Goal: Task Accomplishment & Management: Complete application form

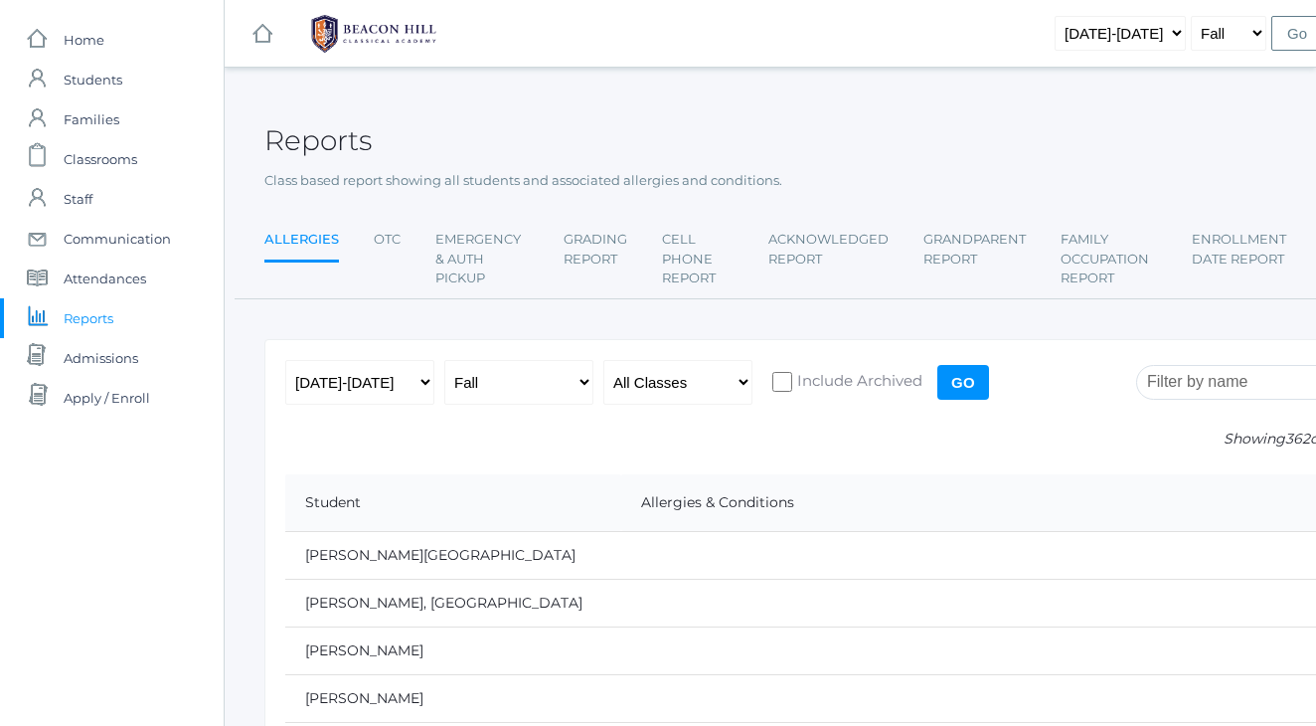
scroll to position [4541, 0]
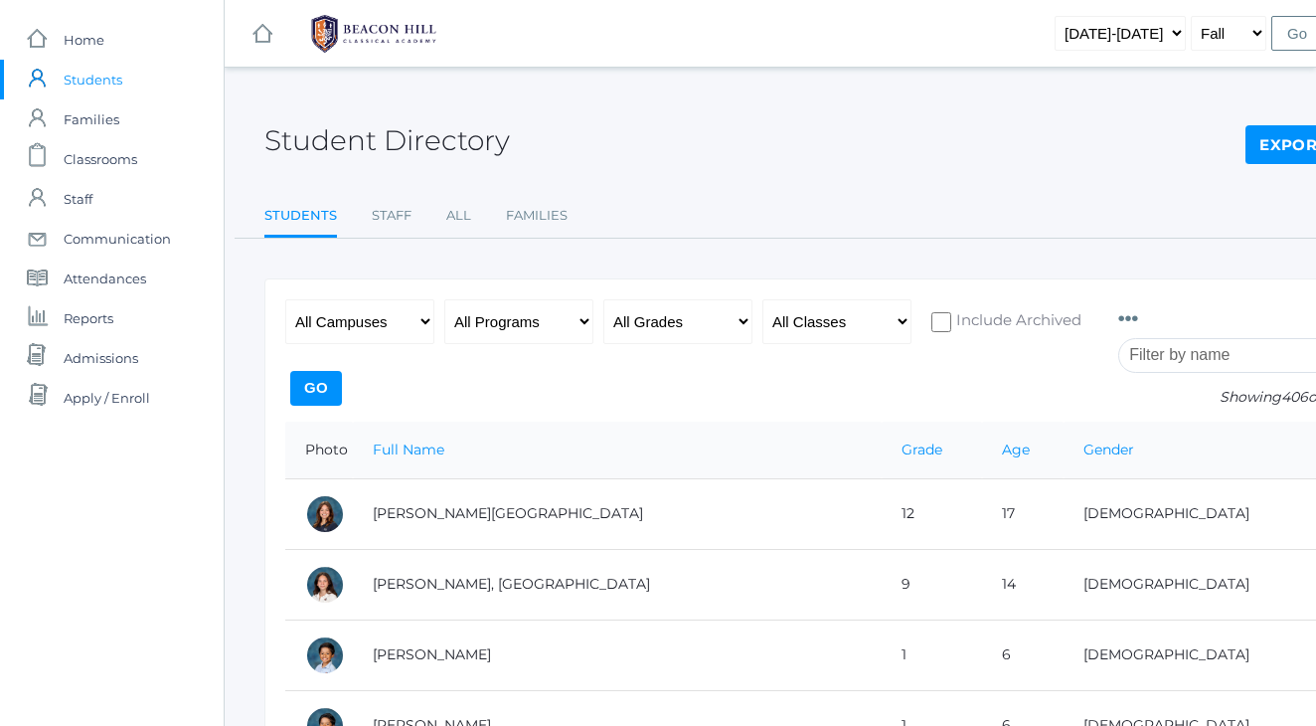
click at [1176, 358] on input "search" at bounding box center [1229, 355] width 221 height 35
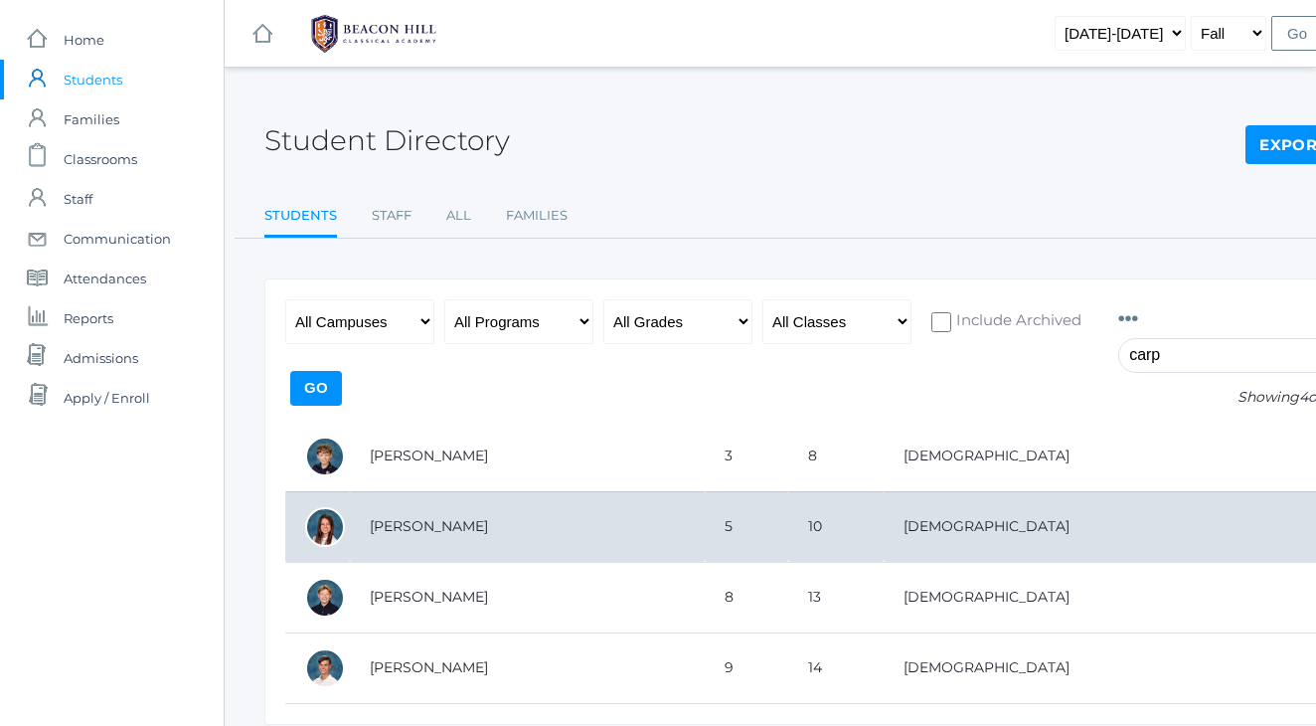
type input "carp"
click at [453, 530] on td "[PERSON_NAME]" at bounding box center [527, 526] width 355 height 71
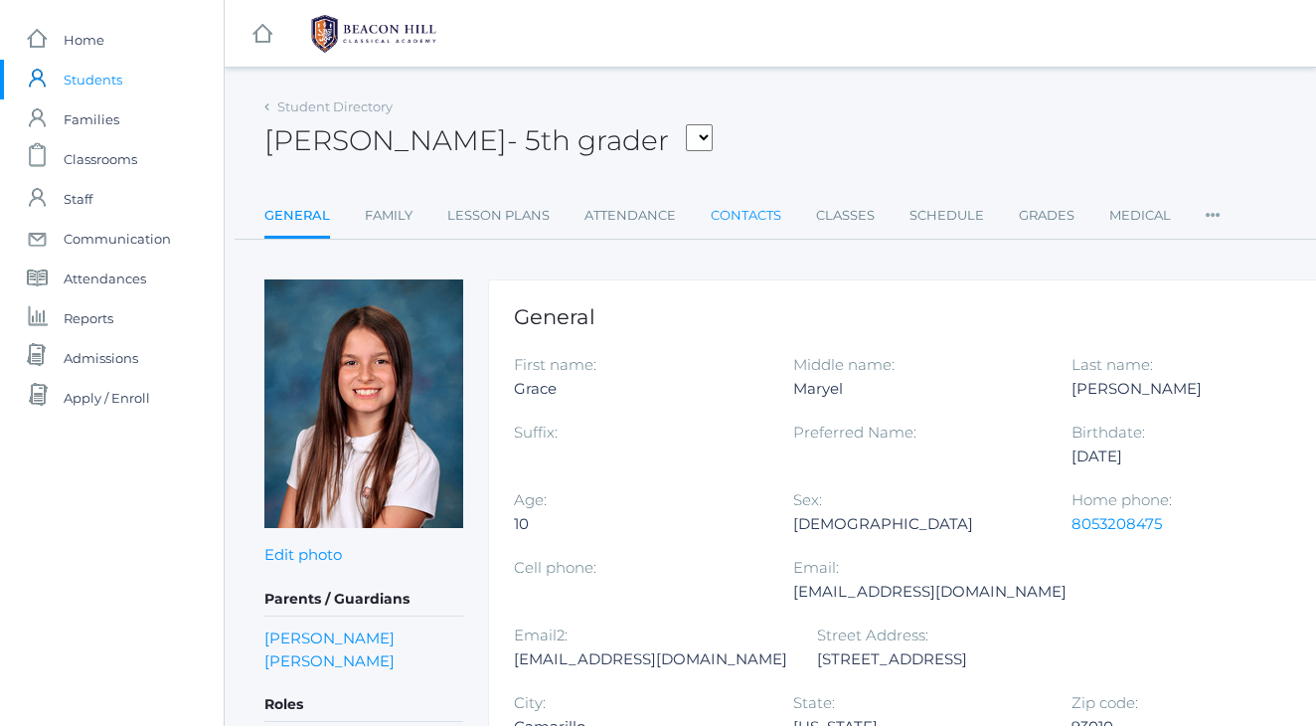
click at [769, 211] on link "Contacts" at bounding box center [746, 216] width 71 height 40
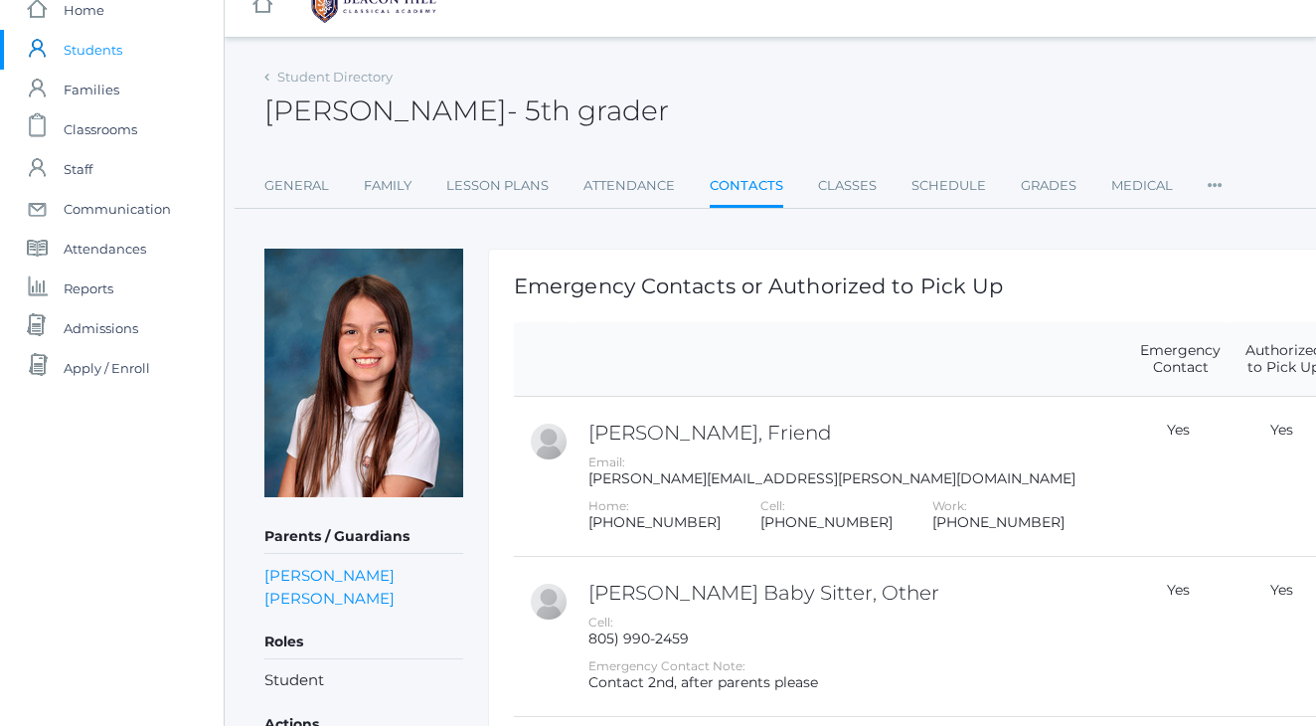
scroll to position [7, 0]
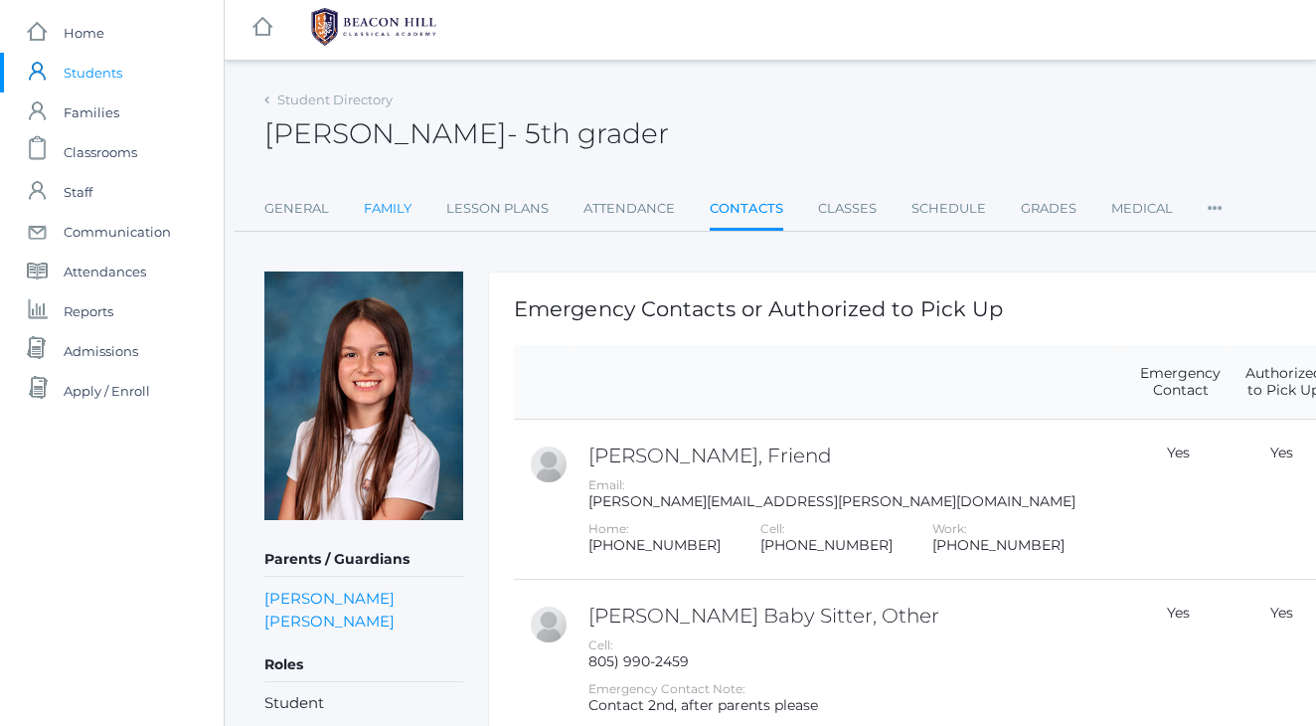
click at [393, 207] on link "Family" at bounding box center [388, 209] width 48 height 40
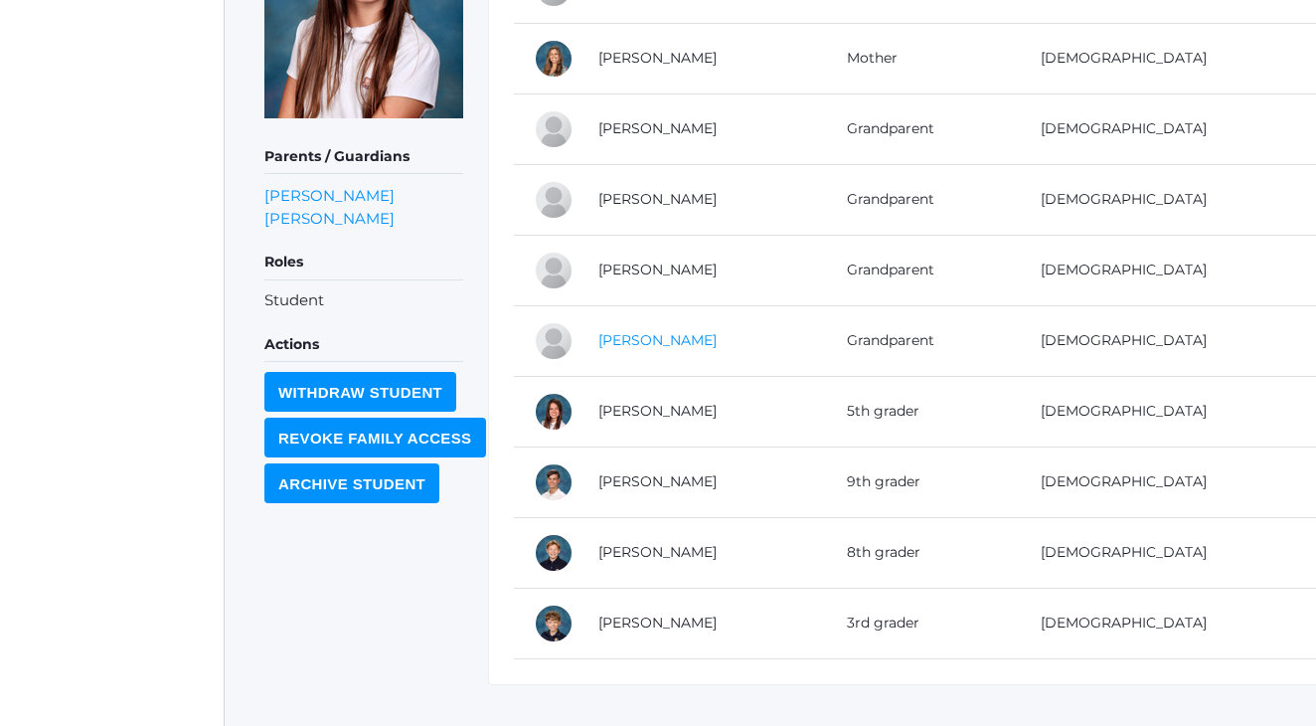
scroll to position [443, 0]
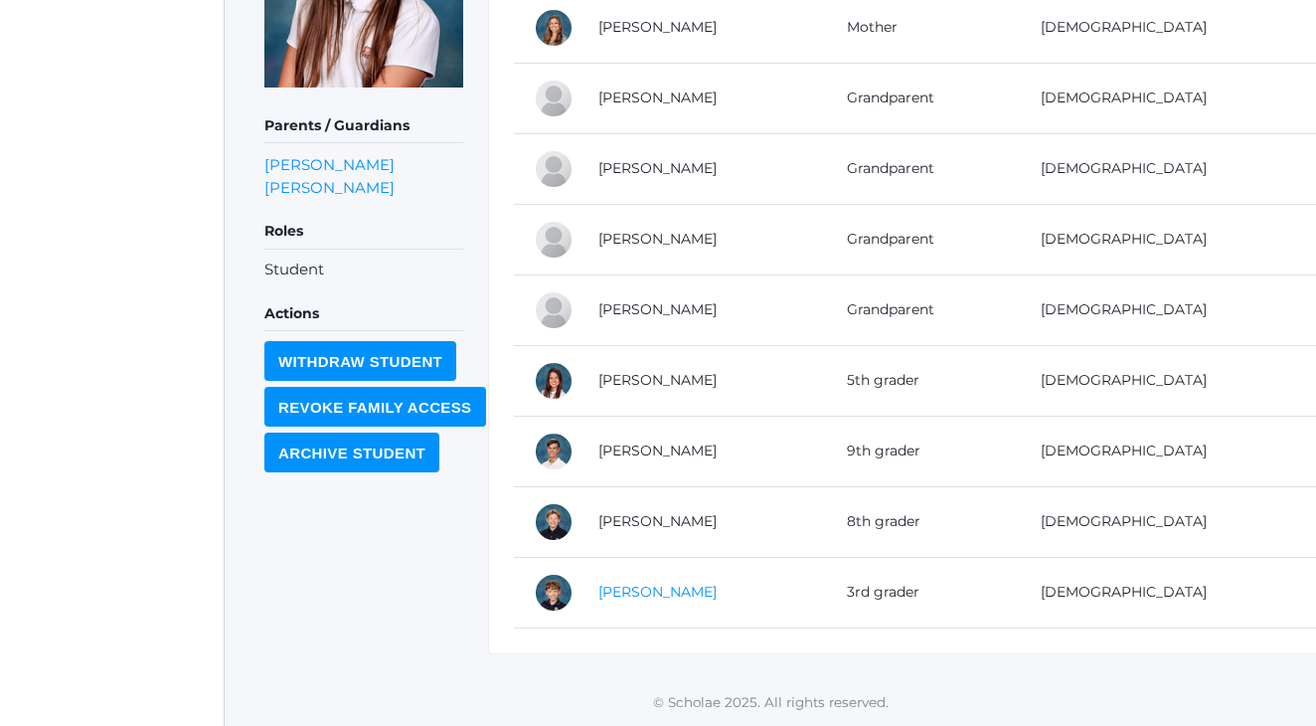
click at [655, 593] on link "Caleb Carpenter" at bounding box center [658, 592] width 118 height 18
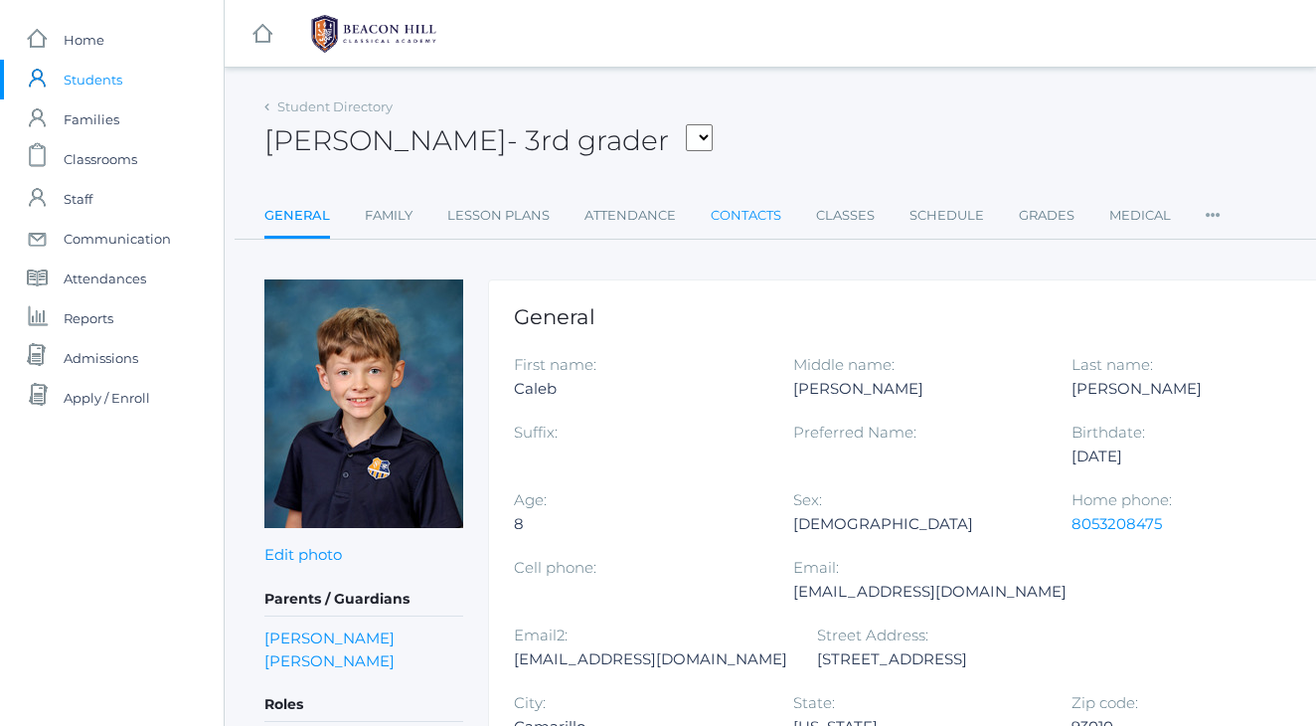
click at [746, 213] on link "Contacts" at bounding box center [746, 216] width 71 height 40
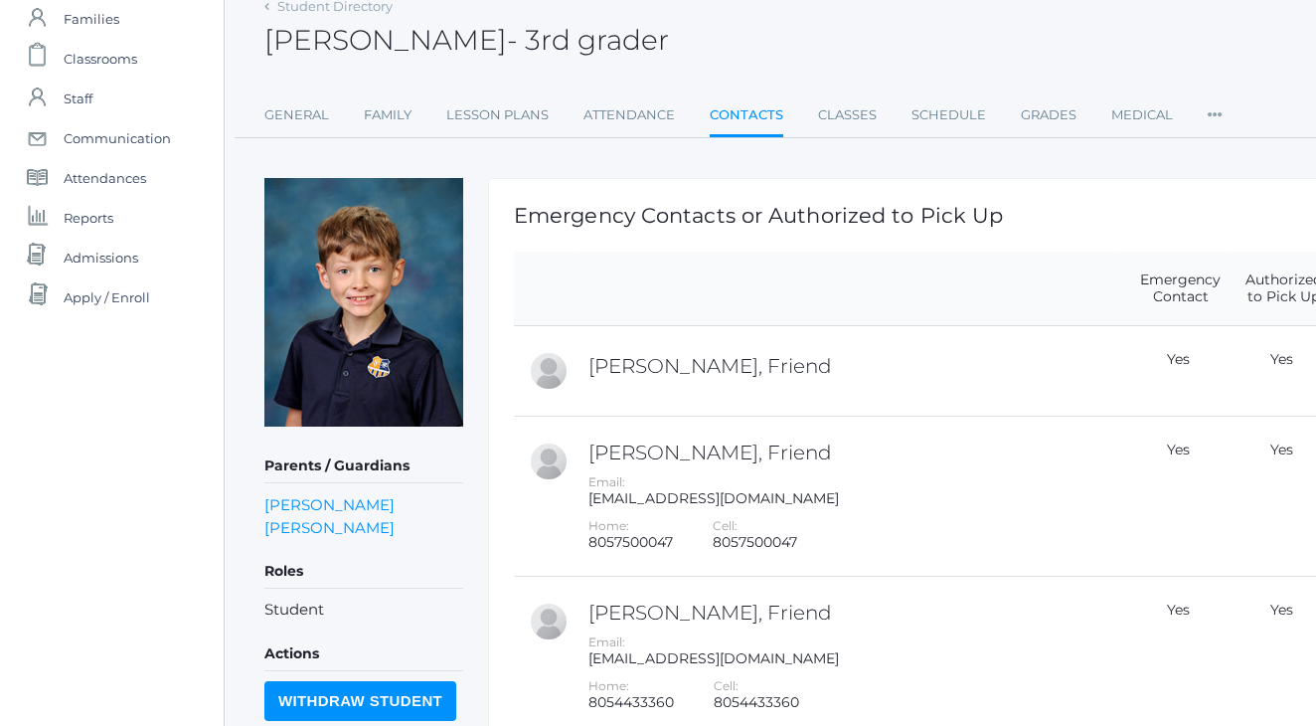
scroll to position [131, 0]
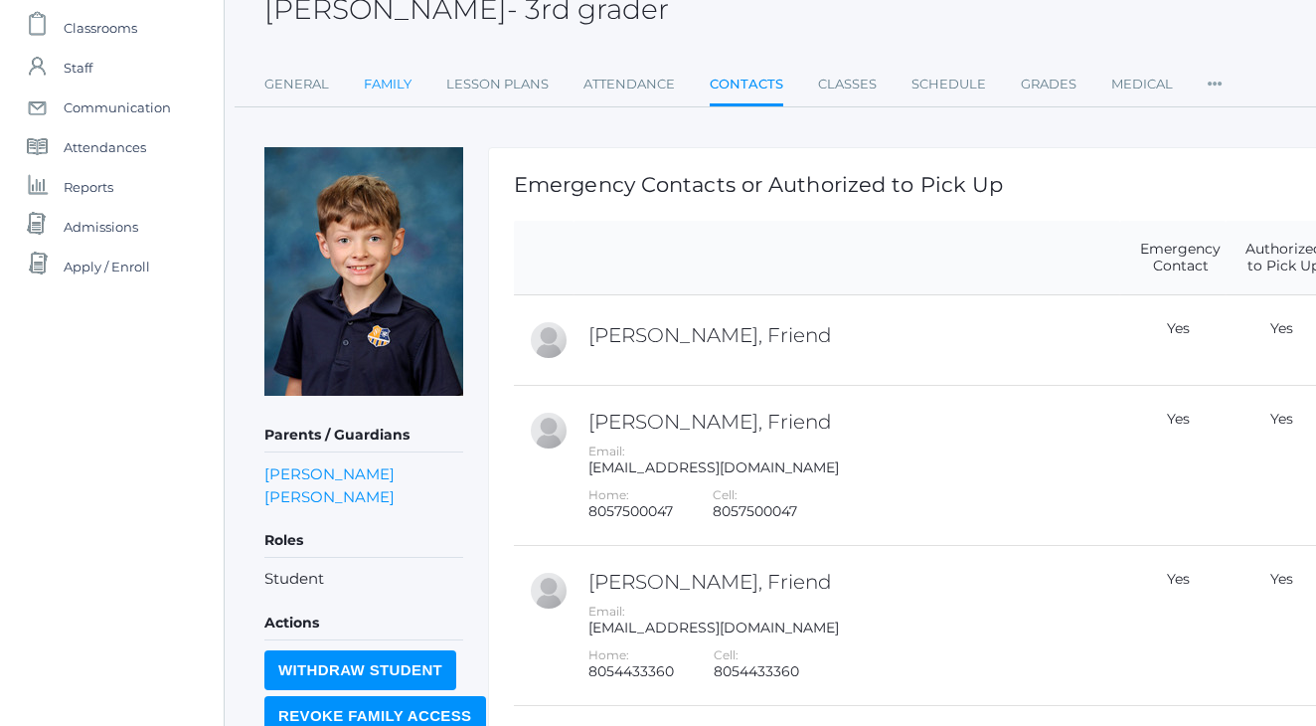
click at [405, 80] on link "Family" at bounding box center [388, 85] width 48 height 40
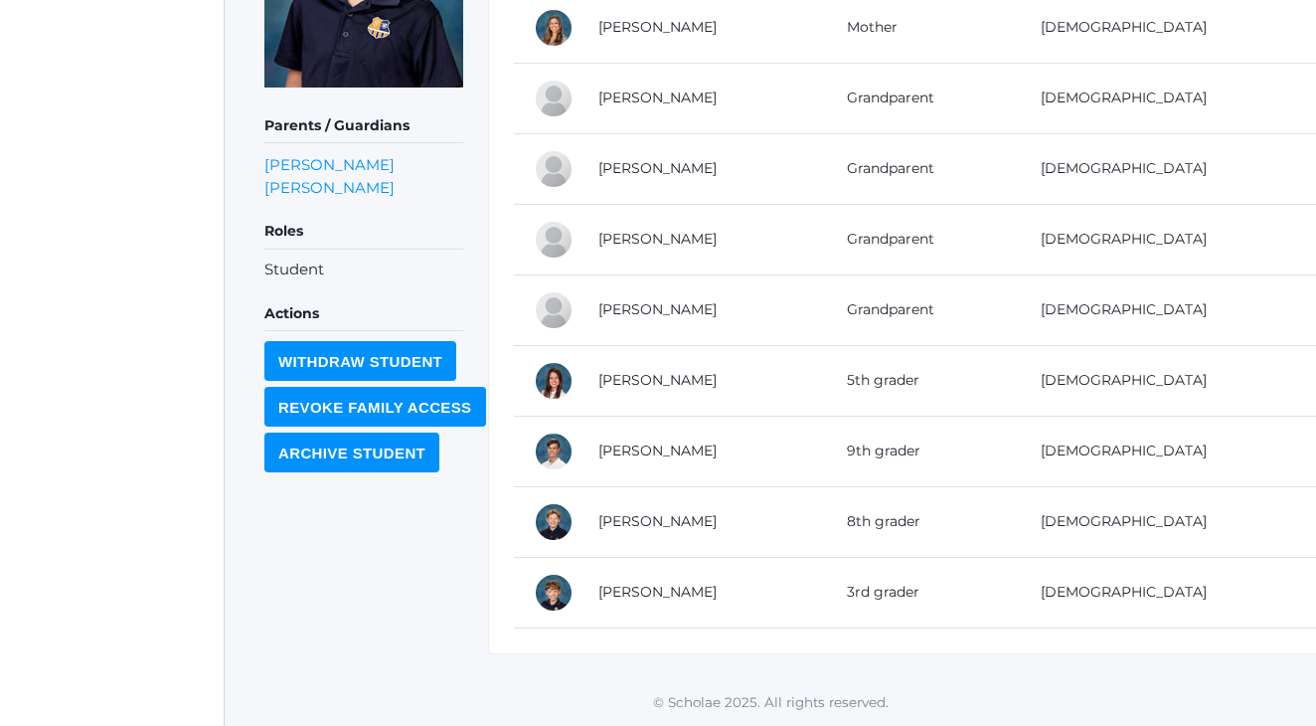
scroll to position [441, 0]
click at [638, 447] on link "Levi Carpenter" at bounding box center [658, 450] width 118 height 18
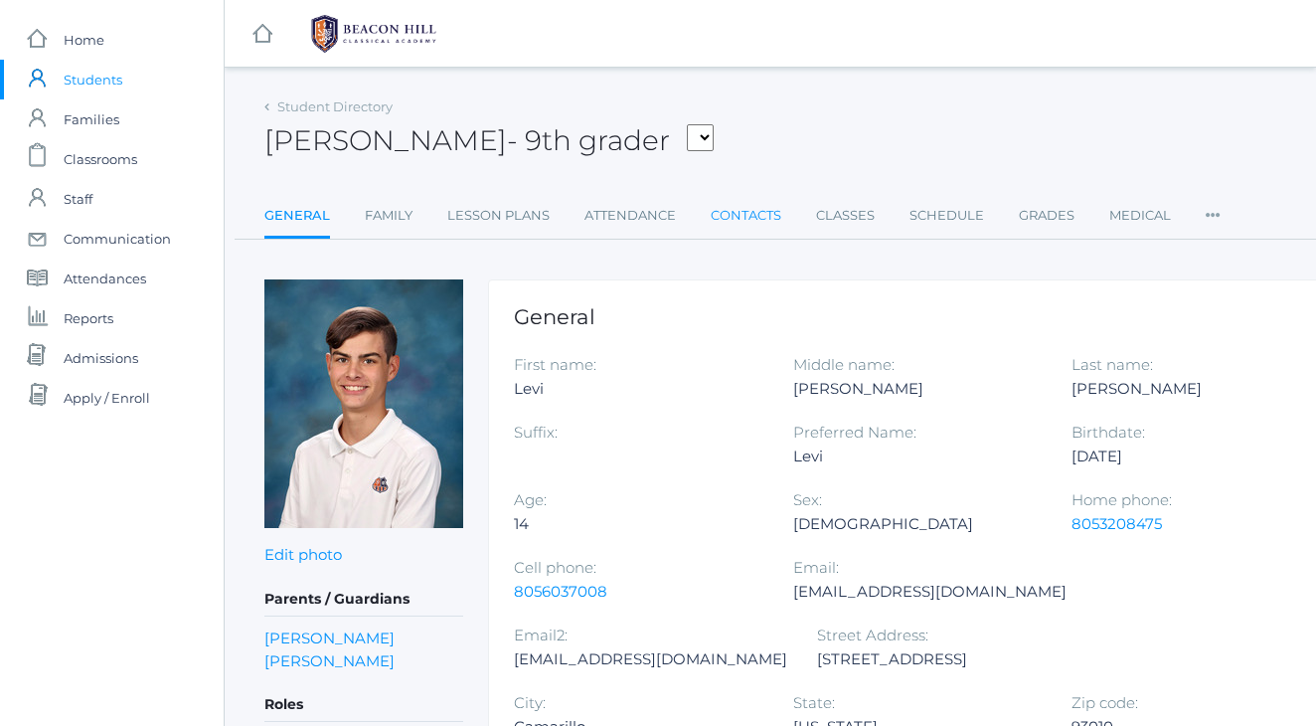
click at [775, 211] on link "Contacts" at bounding box center [746, 216] width 71 height 40
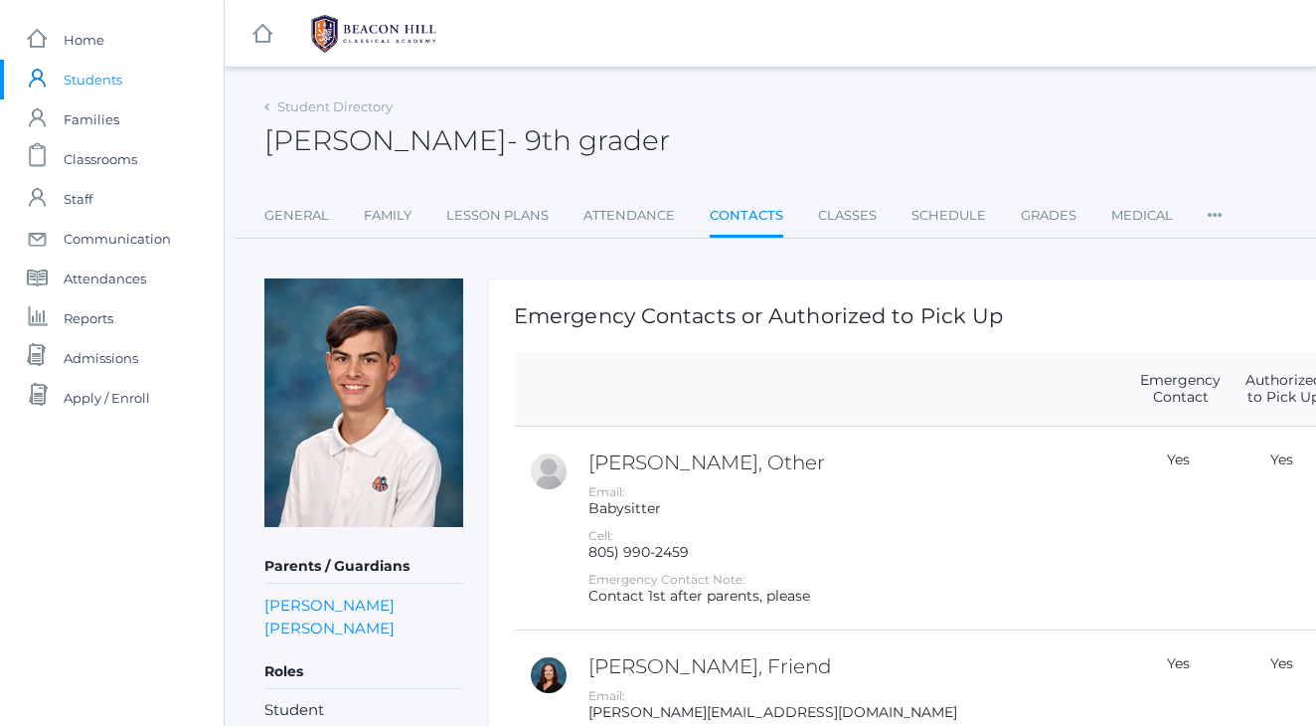
click at [800, 152] on div "Levi Carpenter - 9th grader Levi Carpenter 9th grader" at bounding box center [821, 129] width 1114 height 74
click at [756, 127] on div "Levi Carpenter - 9th grader Levi Carpenter 9th grader" at bounding box center [821, 129] width 1114 height 74
click at [756, 121] on div "Levi Carpenter - 9th grader Levi Carpenter 9th grader" at bounding box center [821, 129] width 1114 height 74
click at [78, 77] on span "Students" at bounding box center [93, 80] width 59 height 40
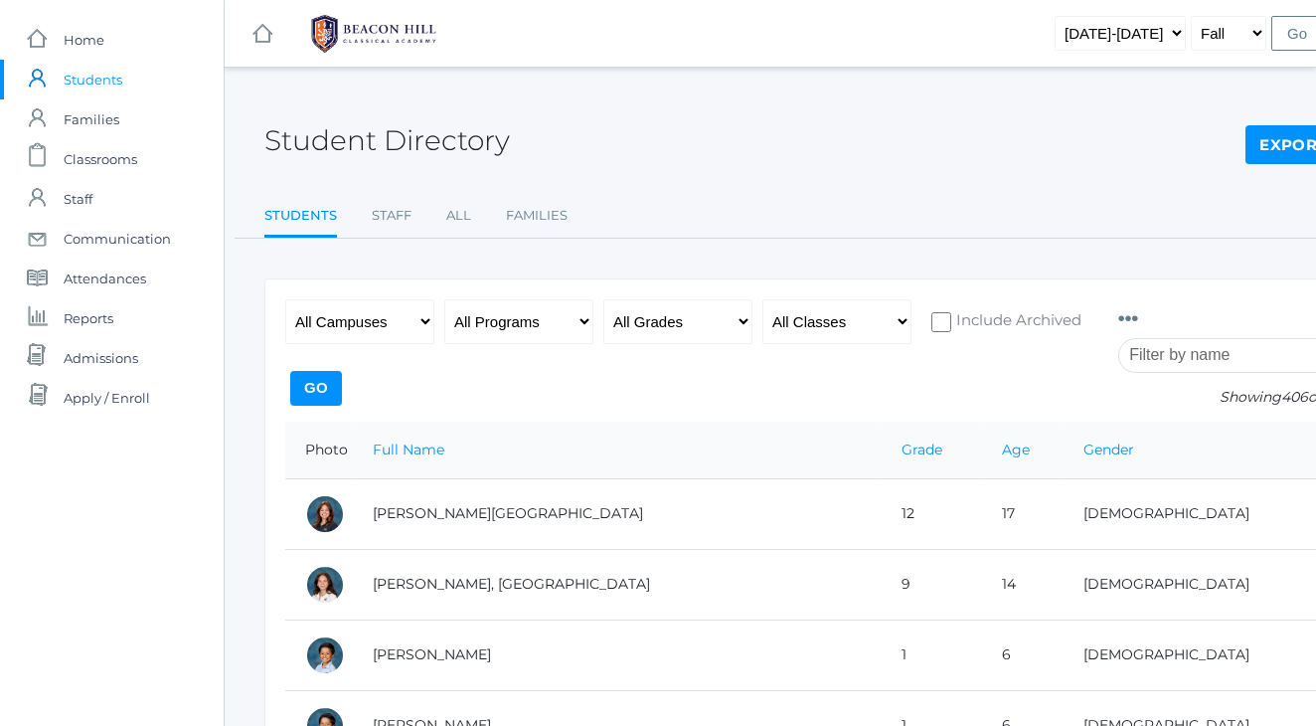
click at [1164, 363] on input "search" at bounding box center [1229, 355] width 221 height 35
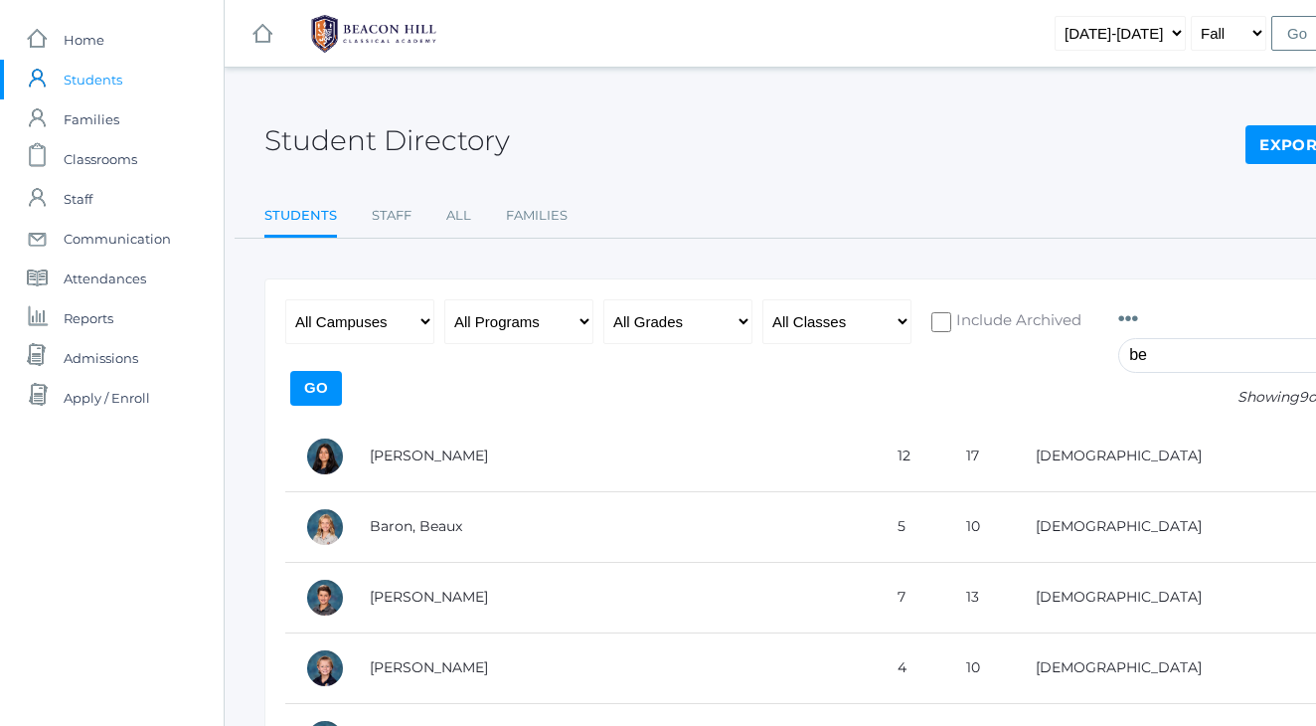
type input "b"
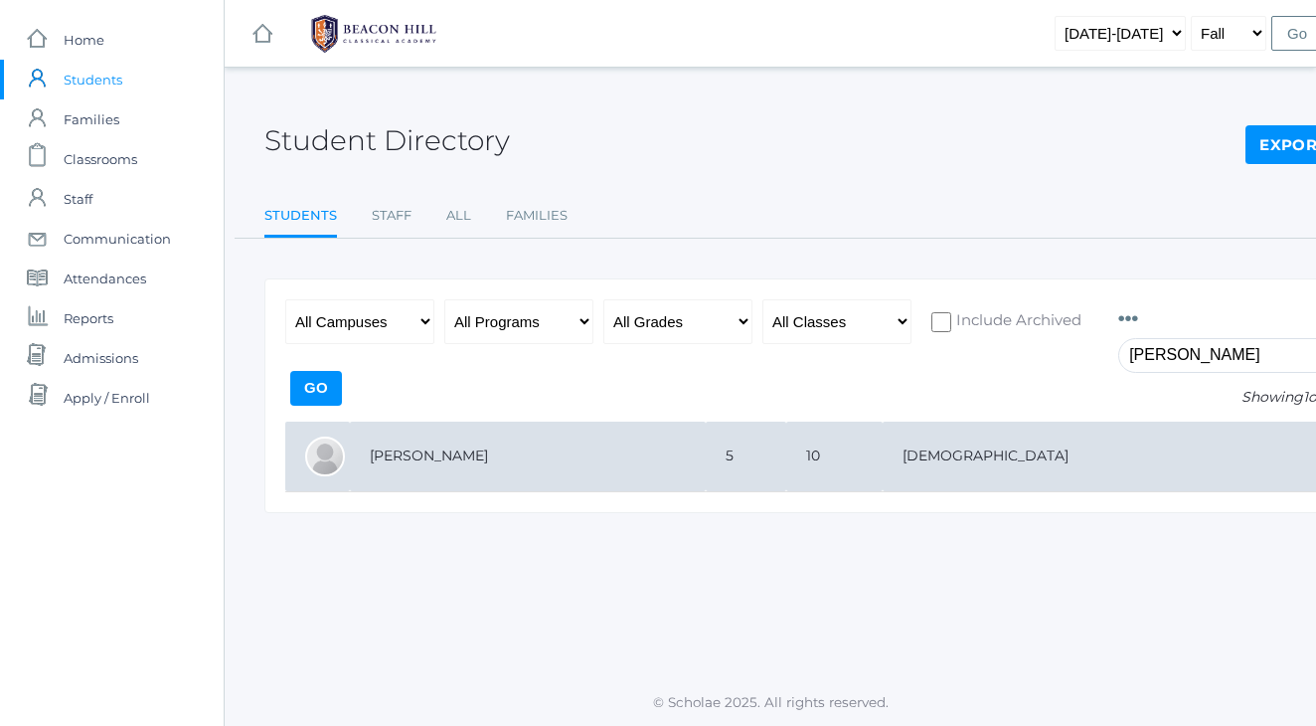
type input "pauline"
click at [456, 459] on td "[PERSON_NAME]" at bounding box center [528, 457] width 356 height 71
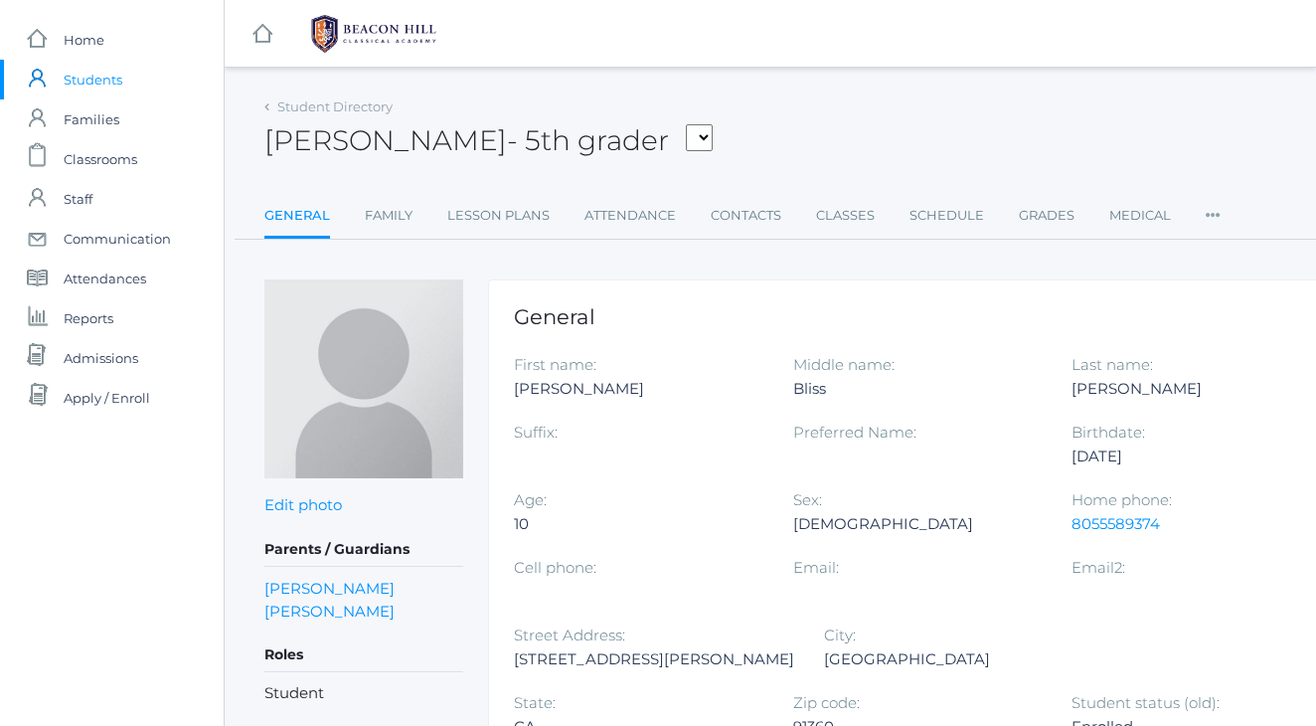
click at [922, 248] on div "Student Directory [PERSON_NAME] - 5th grader [PERSON_NAME], [PERSON_NAME], [PER…" at bounding box center [821, 643] width 1114 height 1103
click at [832, 220] on link "Classes" at bounding box center [845, 216] width 59 height 40
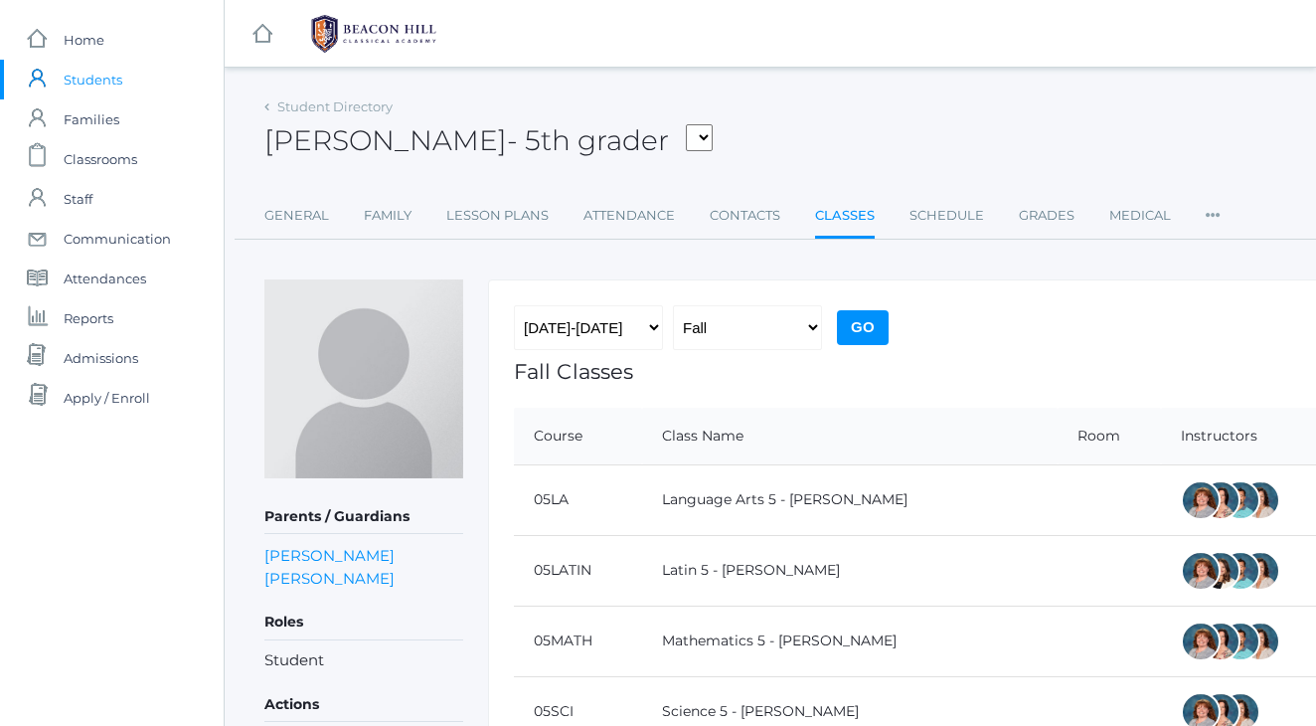
click at [834, 115] on div "Pauline Harris - 5th grader Albanese, Paige Arnold, Ella Baron, Beaux Burke, El…" at bounding box center [821, 129] width 1114 height 74
click at [833, 134] on div "Pauline Harris - 5th grader Albanese, Paige Arnold, Ella Baron, Beaux Burke, El…" at bounding box center [821, 129] width 1114 height 74
click at [805, 120] on div "Pauline Harris - 5th grader Albanese, Paige Arnold, Ella Baron, Beaux Burke, El…" at bounding box center [821, 129] width 1114 height 74
click at [808, 46] on div "icons/ui/navigation/hamburger Created with Sketch. icons/ui/navigation/home Cre…" at bounding box center [821, 33] width 1193 height 67
click at [843, 62] on div "icons/ui/navigation/hamburger Created with Sketch. icons/ui/navigation/home Cre…" at bounding box center [821, 33] width 1193 height 67
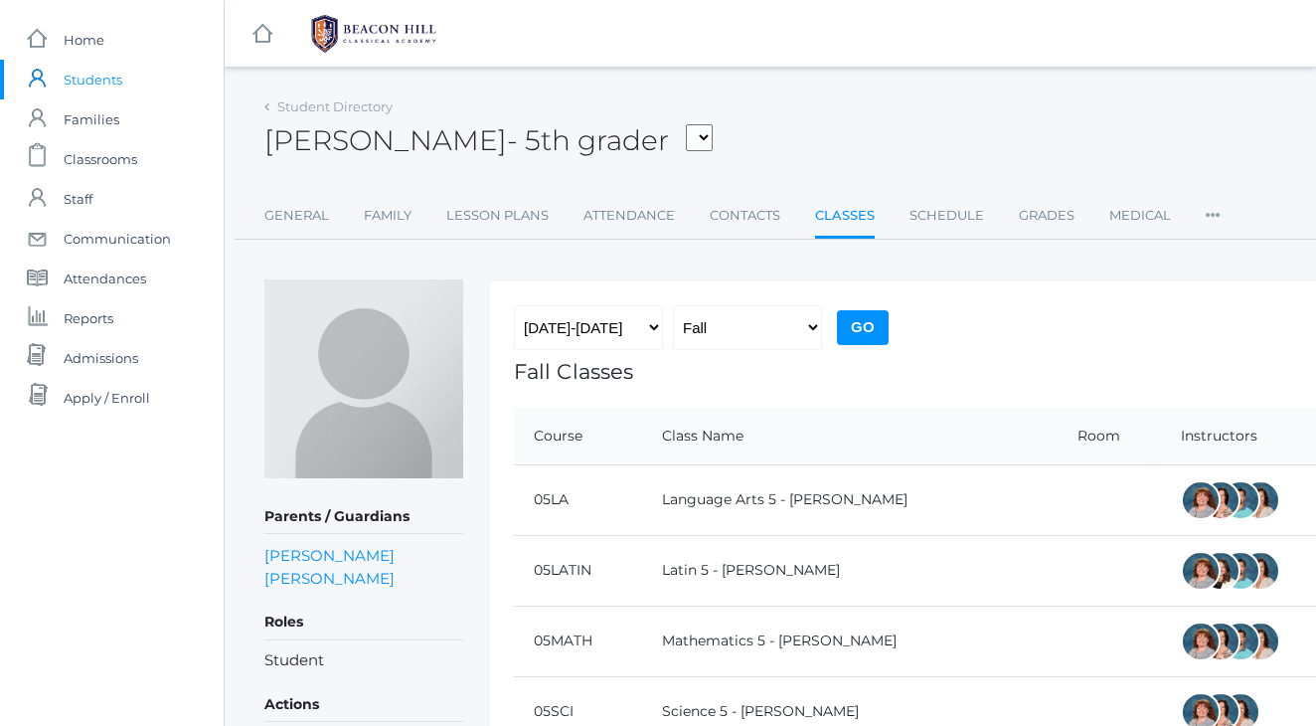
click at [1001, 121] on div "Pauline Harris - 5th grader Albanese, Paige Arnold, Ella Baron, Beaux Burke, El…" at bounding box center [821, 129] width 1114 height 74
click at [108, 173] on span "Classrooms" at bounding box center [101, 159] width 74 height 40
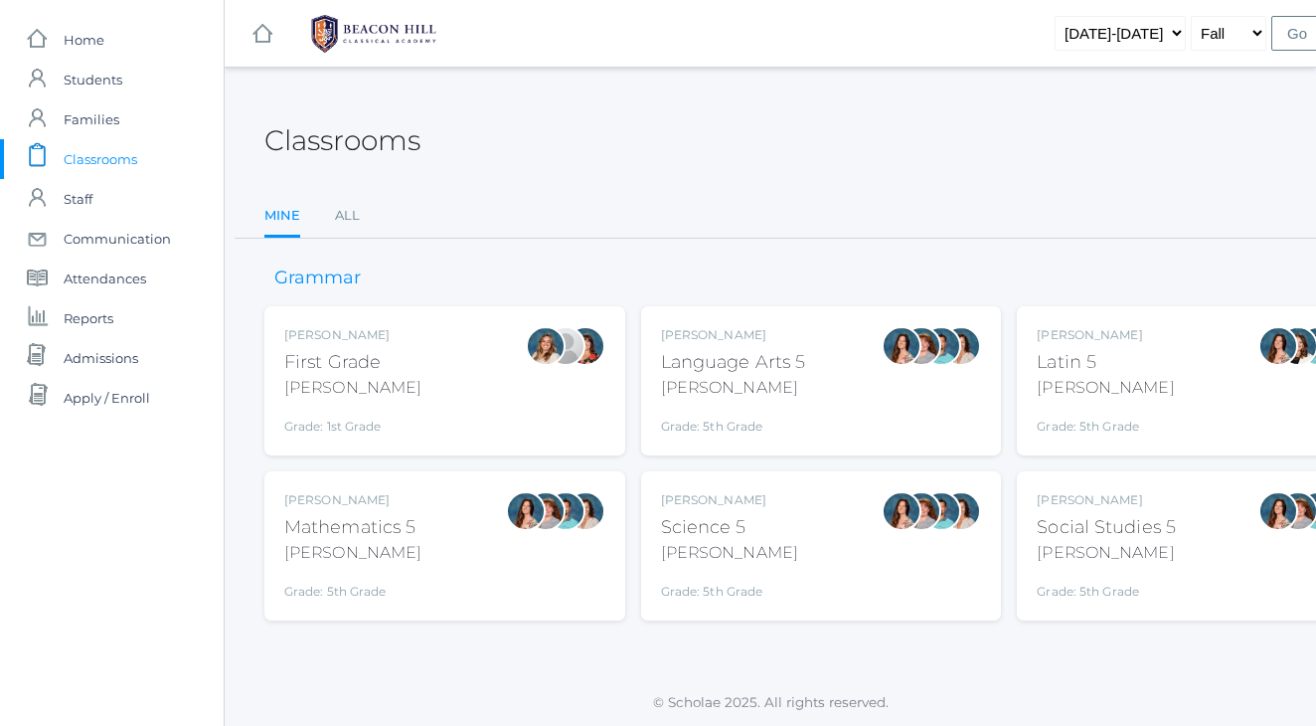
click at [711, 404] on div "Rebecca Salazar Language Arts 5 Salazar Grade: 5th Grade 05LA" at bounding box center [733, 380] width 145 height 109
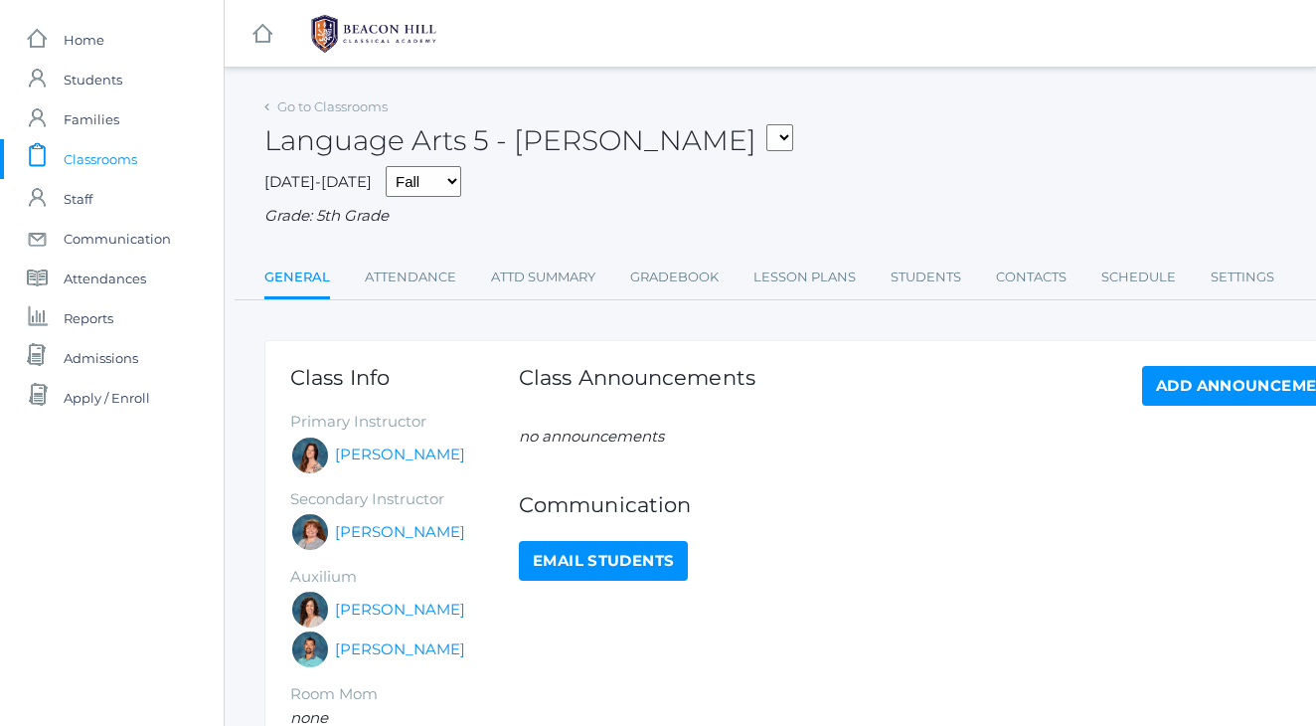
click at [957, 136] on div "Language Arts 5 - [PERSON_NAME] 01LA - First Grade [PERSON_NAME] 05LATIN - Lati…" at bounding box center [821, 129] width 1114 height 74
click at [105, 80] on span "Students" at bounding box center [93, 80] width 59 height 40
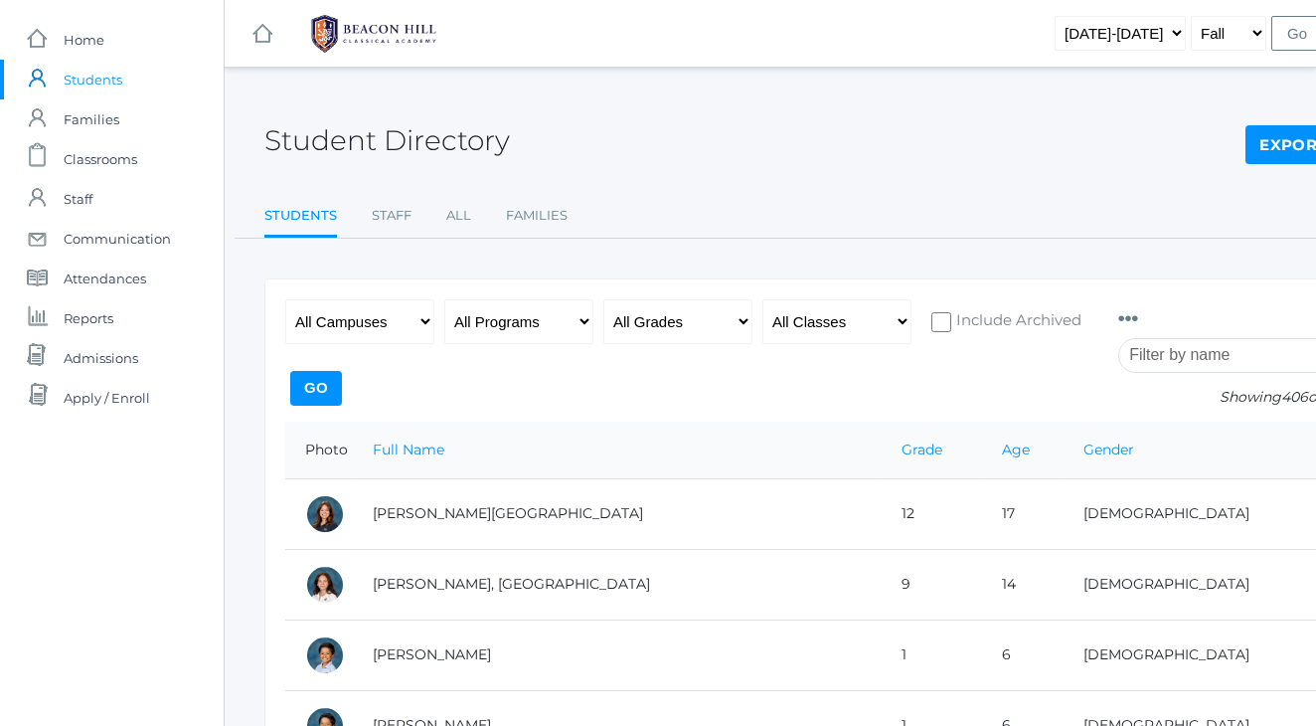
click at [1172, 359] on input "search" at bounding box center [1229, 355] width 221 height 35
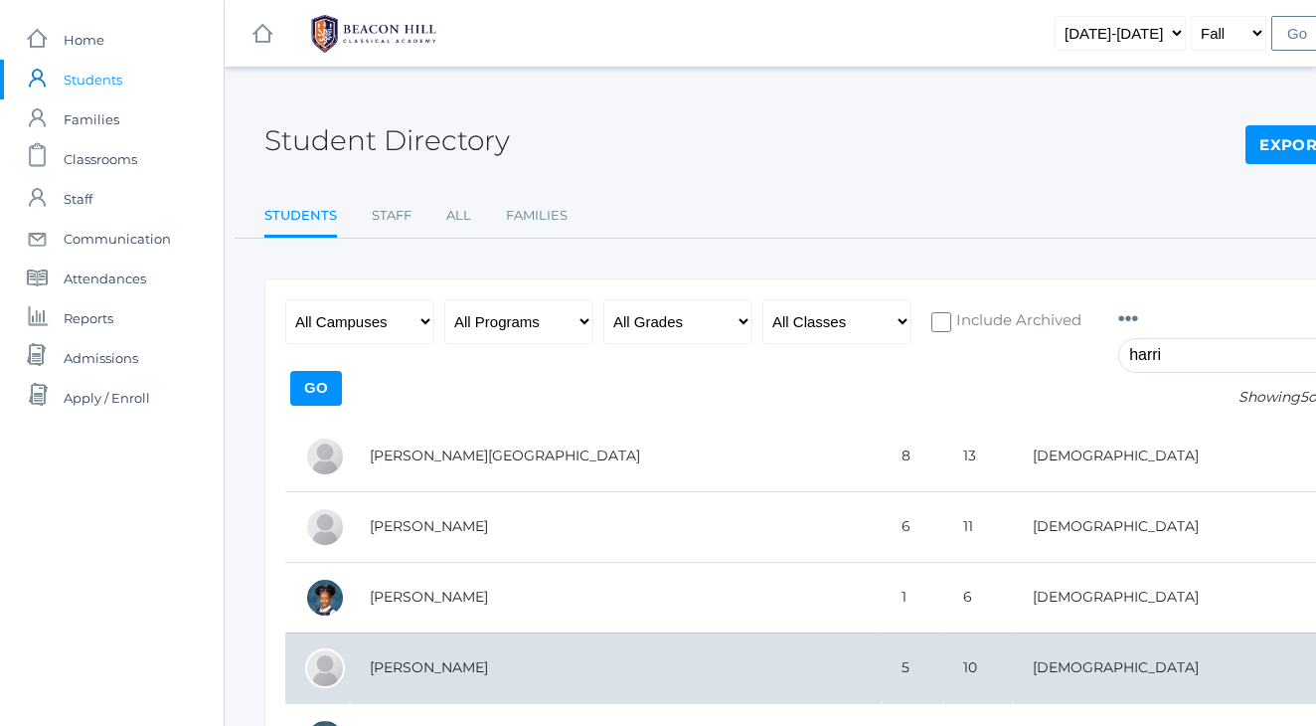
type input "harri"
click at [439, 662] on td "[PERSON_NAME]" at bounding box center [616, 667] width 532 height 71
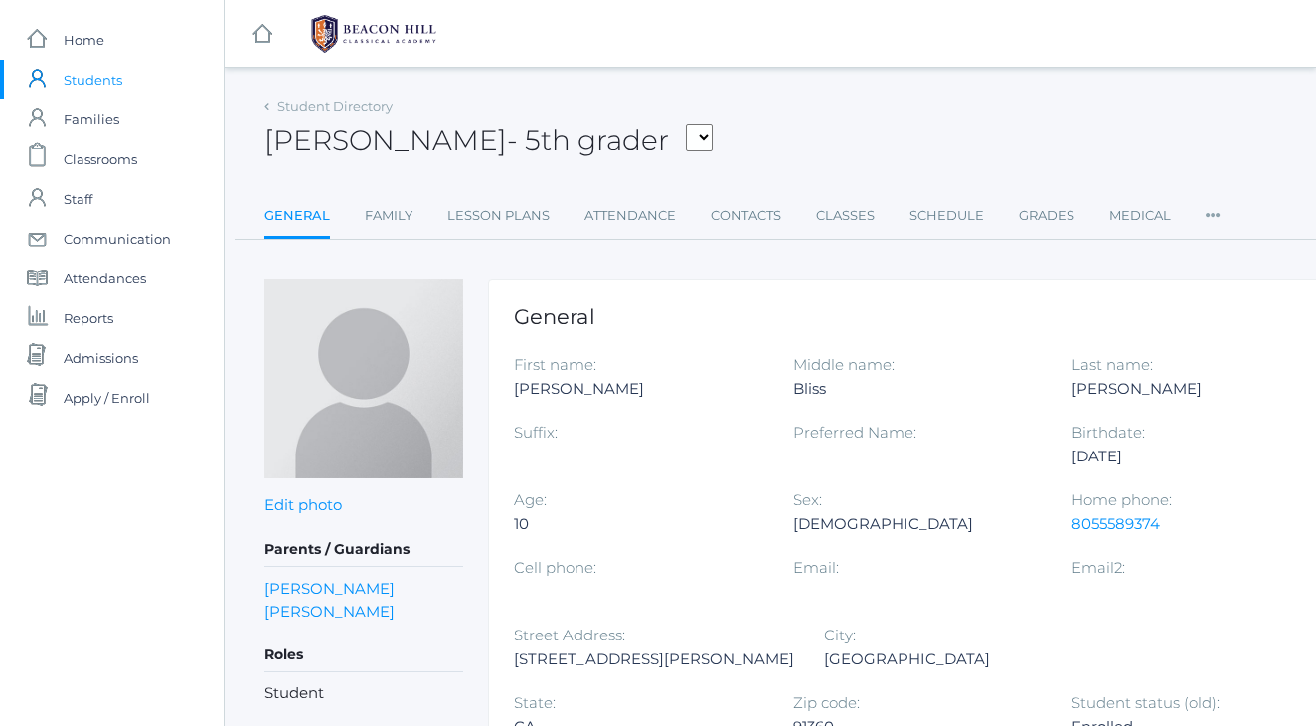
click at [871, 184] on div "Student Directory Pauline Harris - 5th grader Albanese, Paige Arnold, Ella Baro…" at bounding box center [821, 165] width 1114 height 147
click at [785, 97] on div "Pauline Harris - 5th grader Albanese, Paige Arnold, Ella Baron, Beaux Burke, El…" at bounding box center [821, 129] width 1114 height 74
click at [89, 92] on span "Students" at bounding box center [93, 80] width 59 height 40
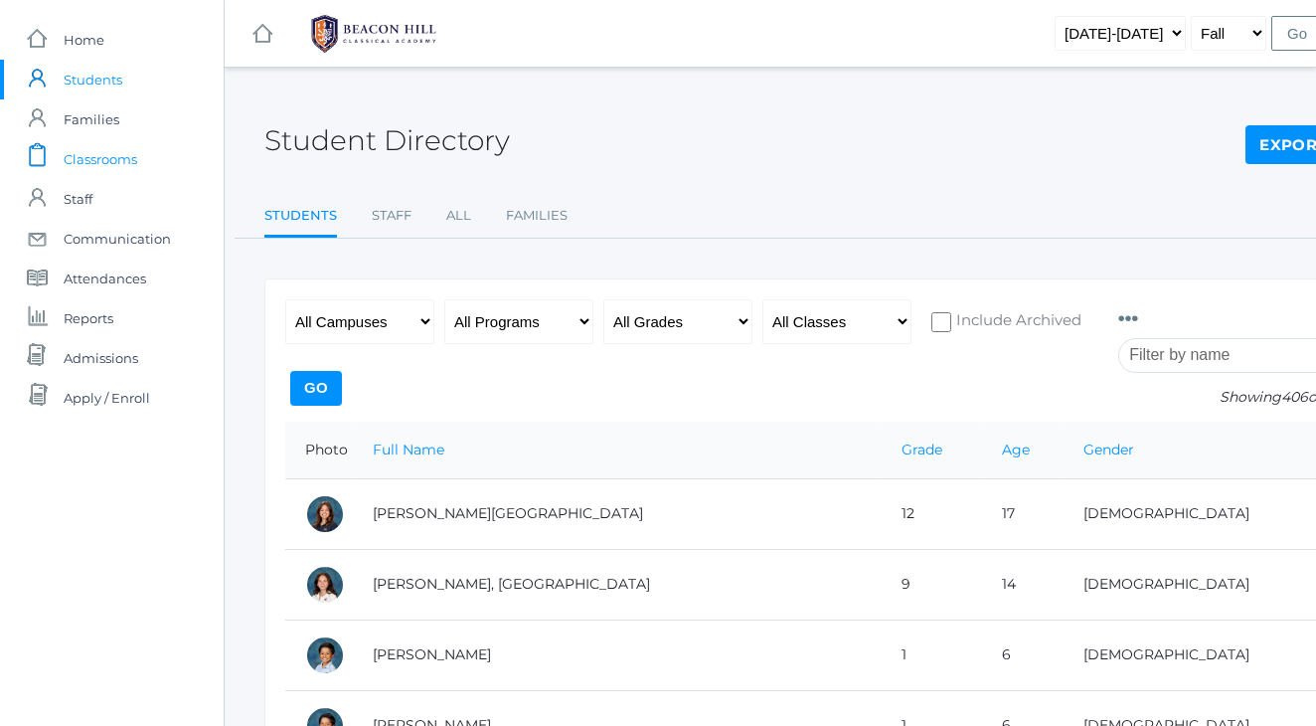
click at [121, 167] on span "Classrooms" at bounding box center [101, 159] width 74 height 40
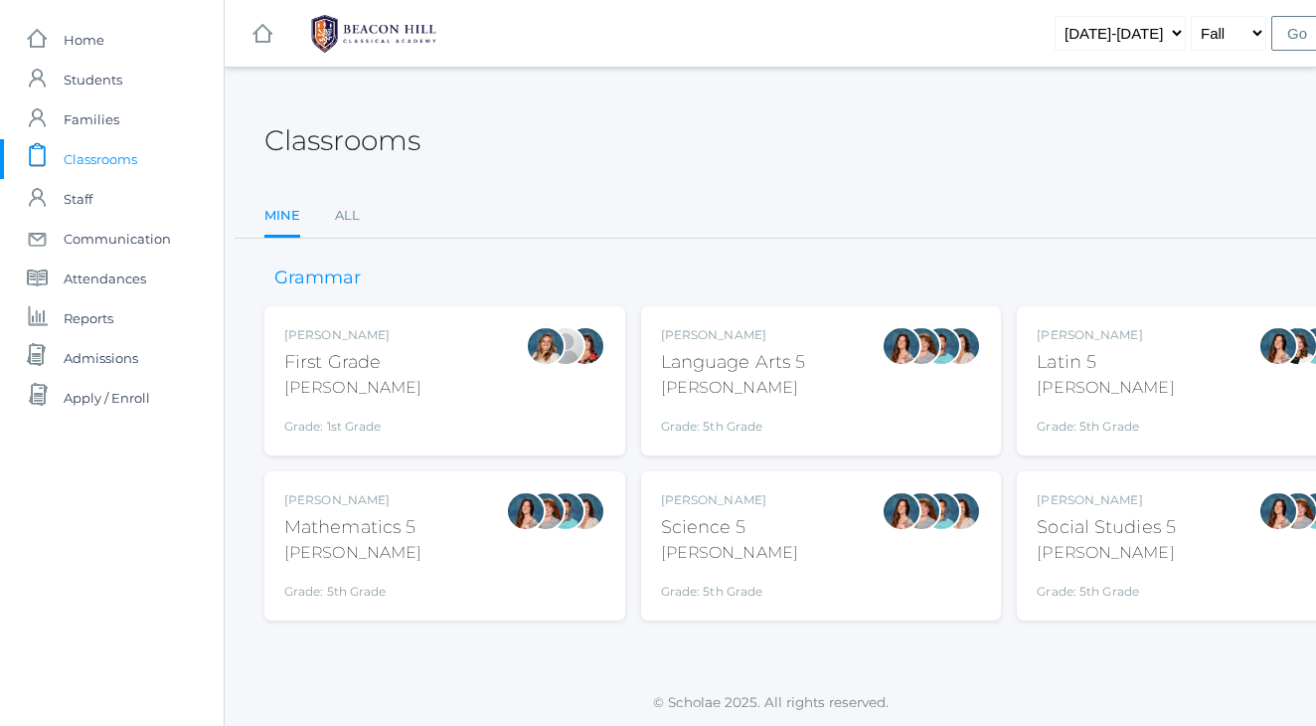
click at [622, 86] on div "icons/ui/navigation/hamburger Created with Sketch. icons/ui/navigation/home Cre…" at bounding box center [770, 363] width 1093 height 726
click at [345, 213] on link "All" at bounding box center [347, 216] width 25 height 40
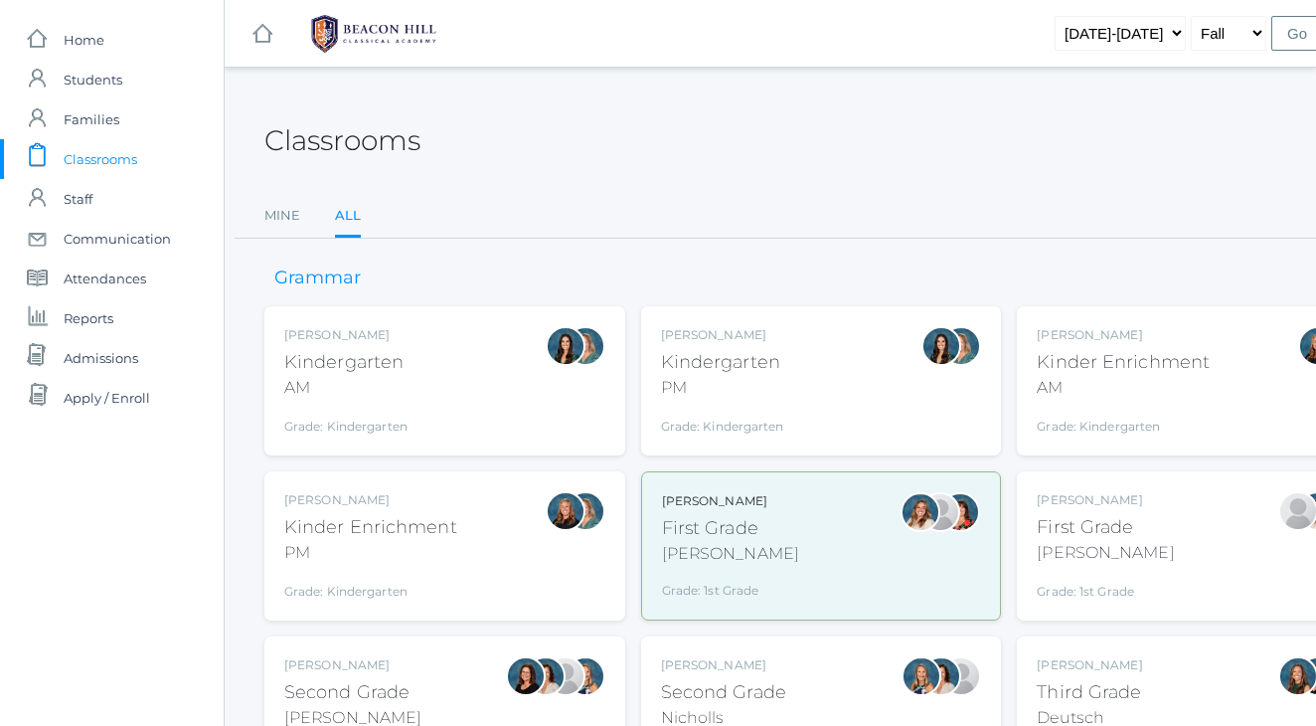
click at [425, 342] on div "Jordyn Dewey Kindergarten AM Grade: Kindergarten *KIND" at bounding box center [444, 380] width 321 height 109
click at [360, 527] on div "Kinder Enrichment" at bounding box center [370, 527] width 173 height 27
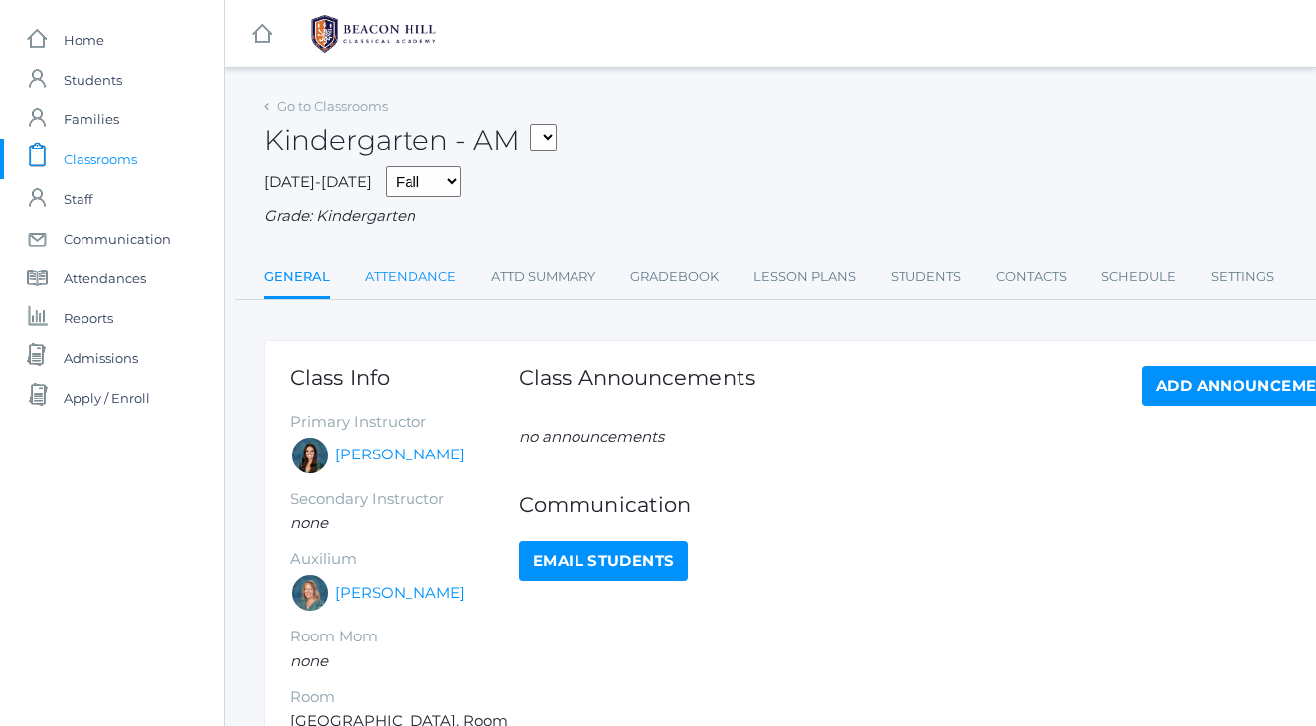
click at [416, 266] on link "Attendance" at bounding box center [410, 278] width 91 height 40
click at [408, 262] on link "Attendance" at bounding box center [410, 278] width 91 height 40
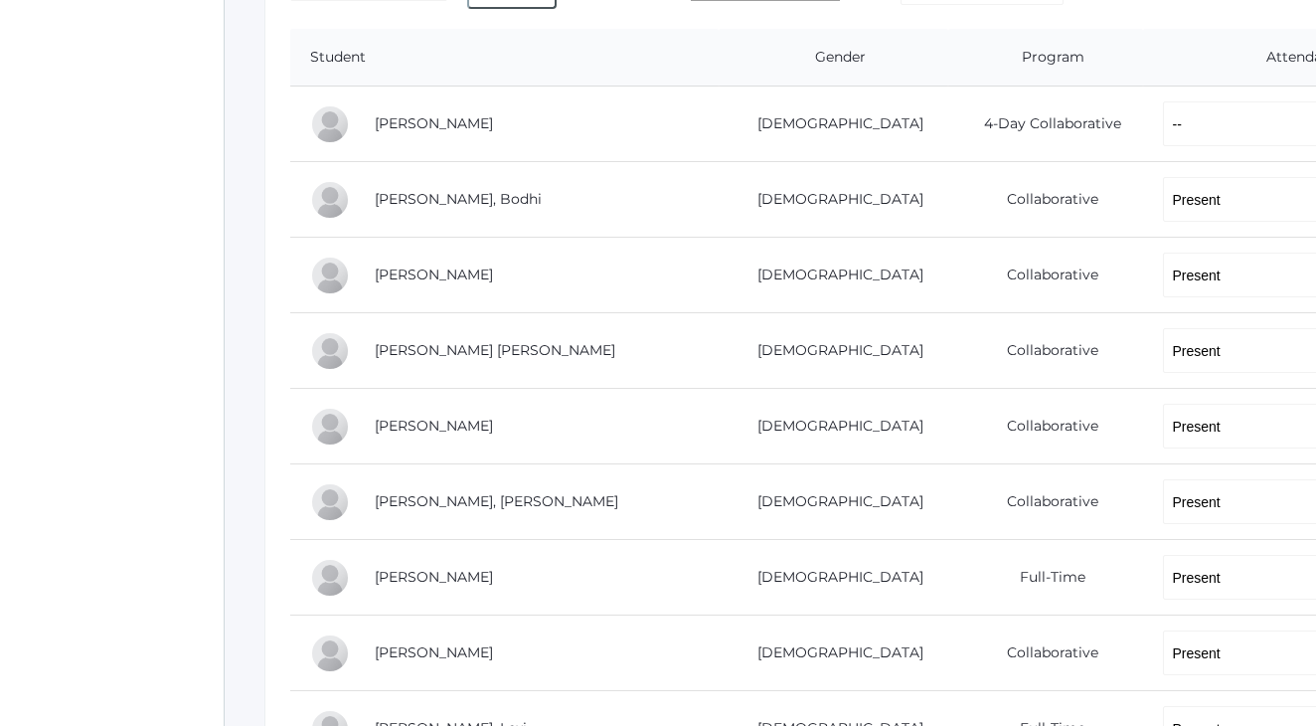
scroll to position [405, 0]
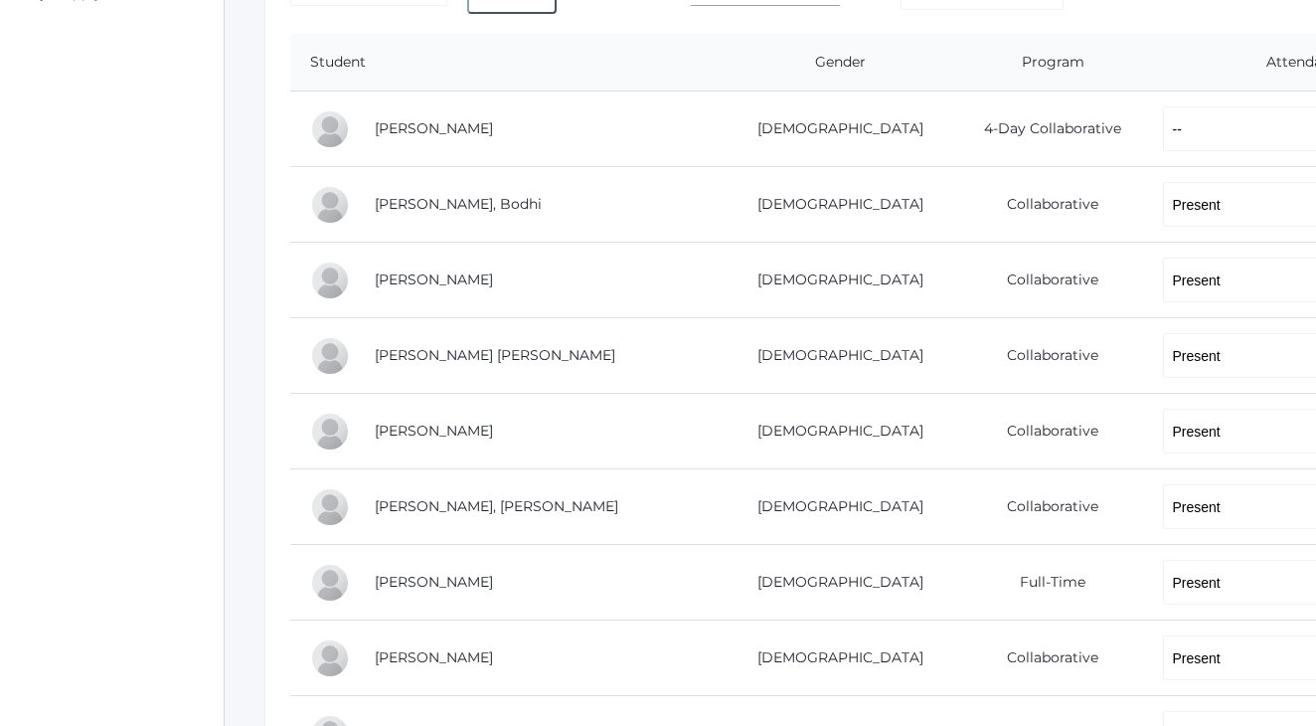
click at [9, 260] on div "icons/ui/navigation/home Created with Sketch. Home icons/user/plain Created wit…" at bounding box center [112, 714] width 224 height 2238
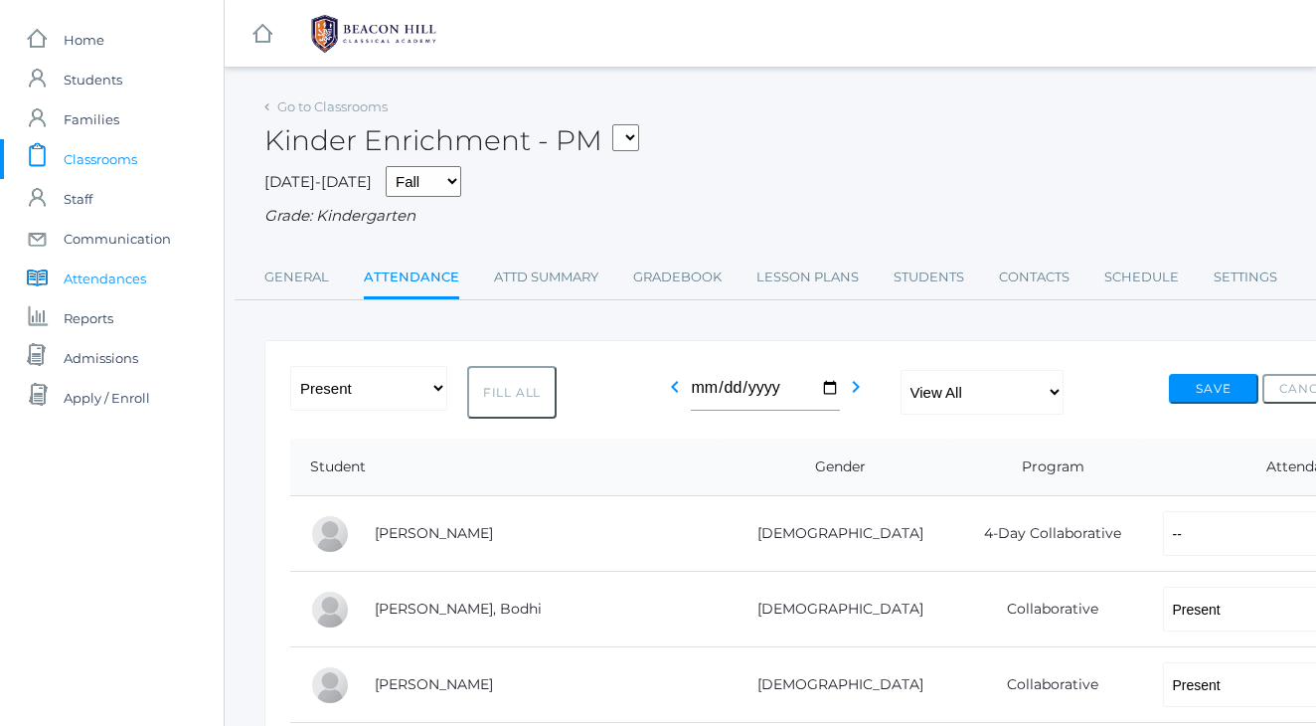
scroll to position [0, 0]
click at [104, 282] on span "Attendances" at bounding box center [105, 279] width 83 height 40
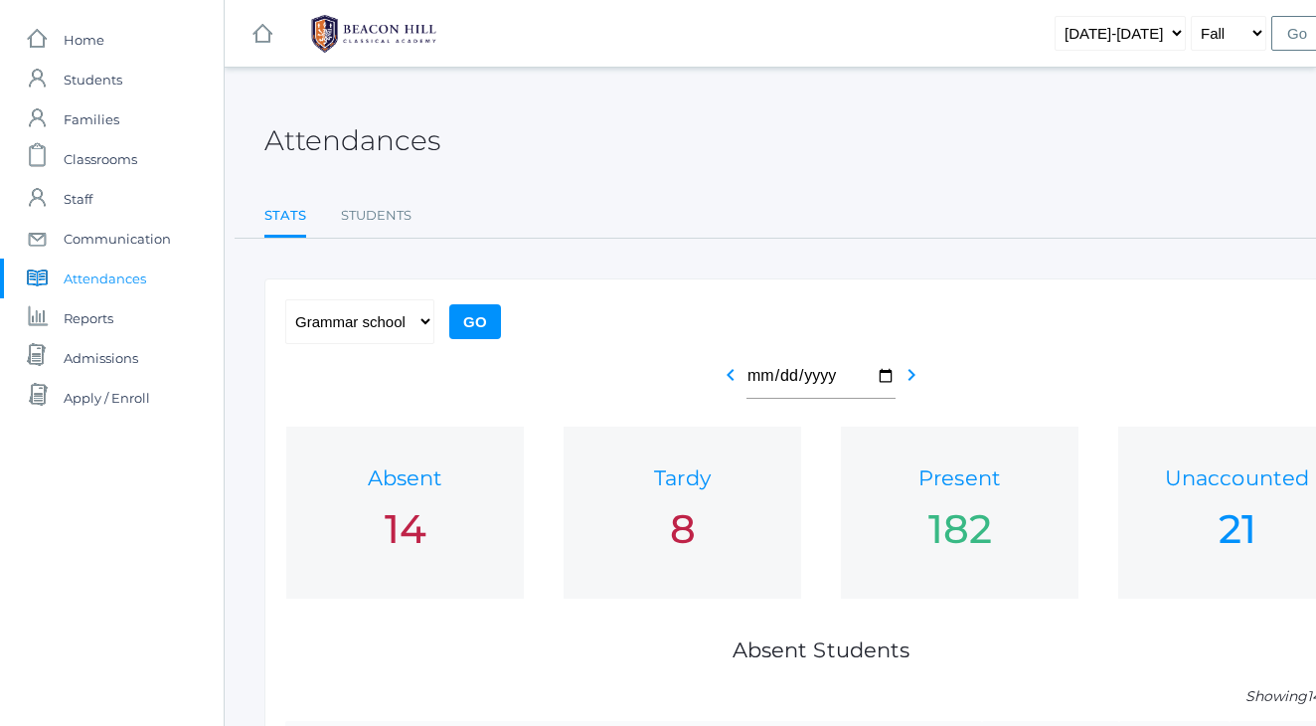
click at [121, 286] on span "Attendances" at bounding box center [105, 279] width 83 height 40
click at [116, 163] on span "Classrooms" at bounding box center [101, 159] width 74 height 40
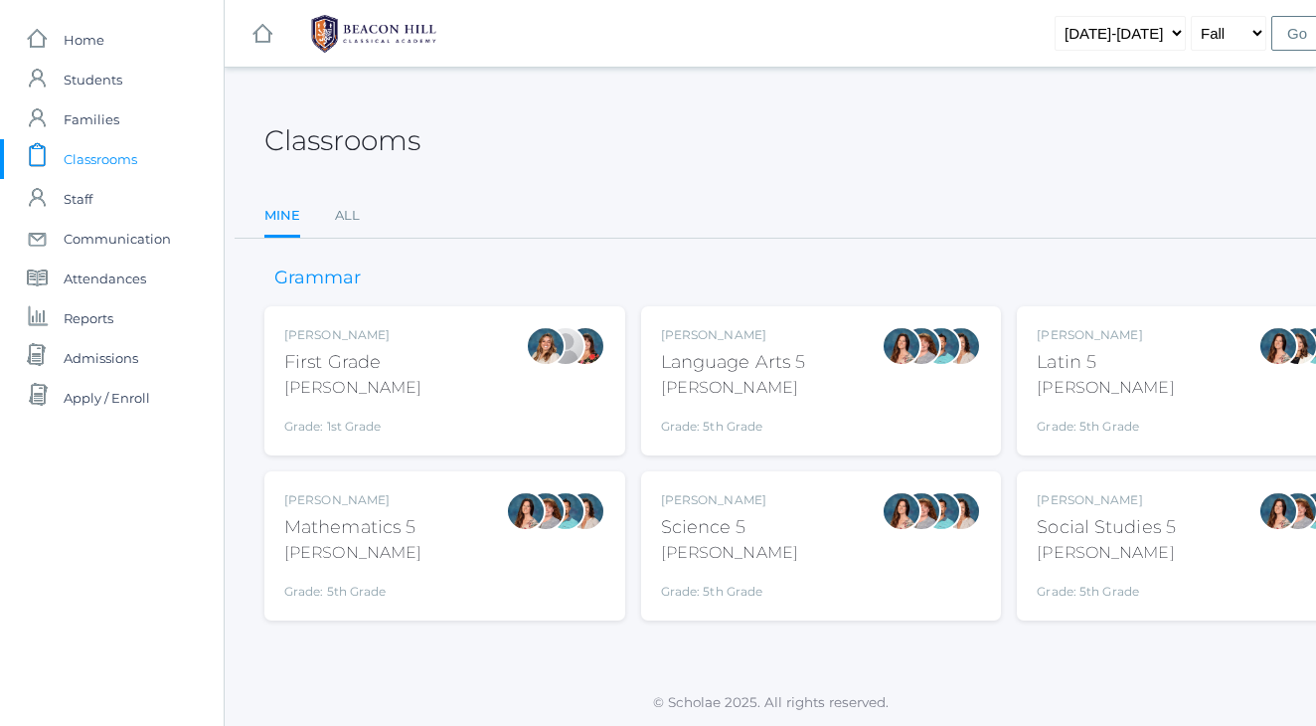
click at [312, 335] on div "Liv Barber" at bounding box center [352, 335] width 137 height 18
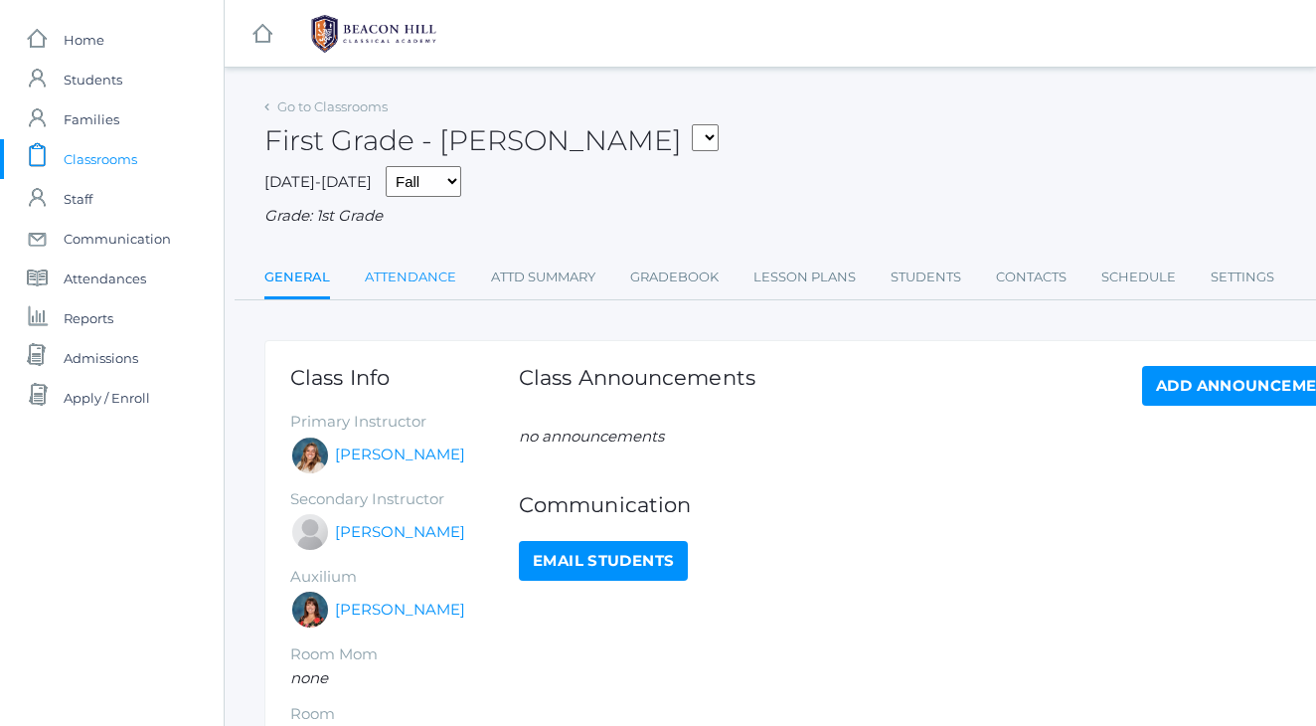
click at [433, 265] on link "Attendance" at bounding box center [410, 278] width 91 height 40
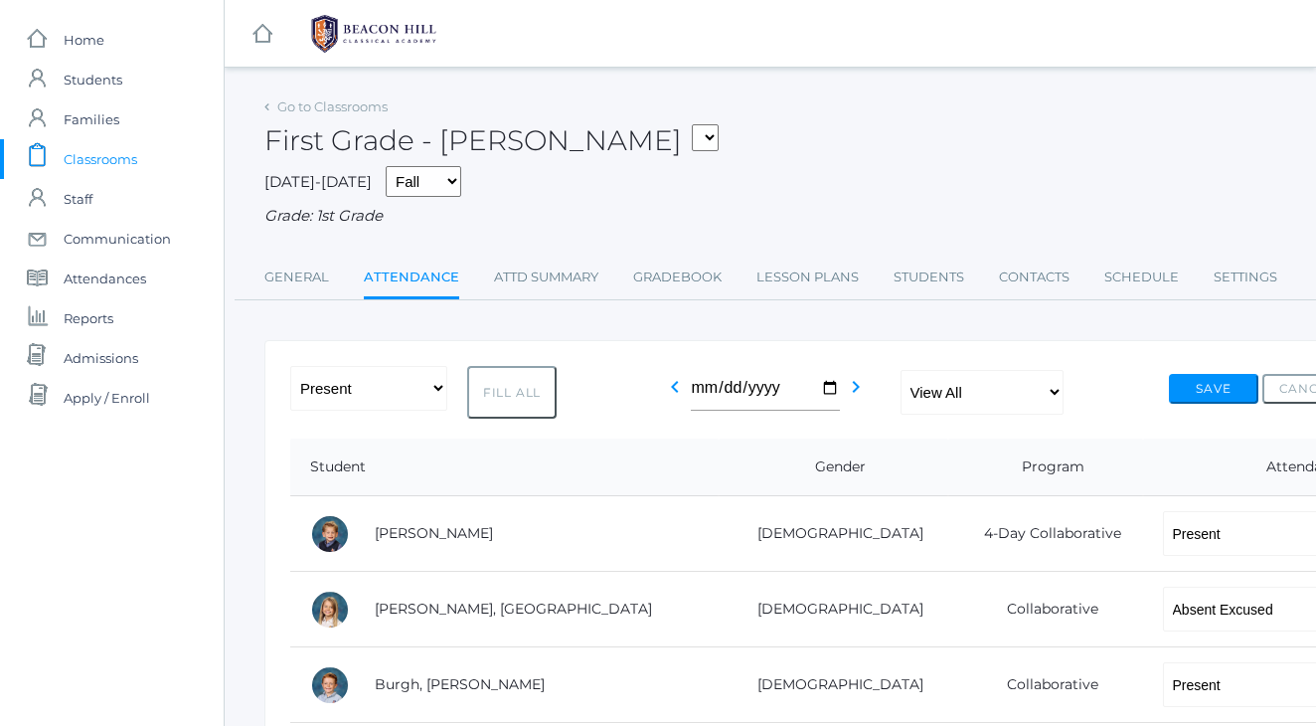
click at [1057, 205] on div "Grade: 1st Grade" at bounding box center [821, 216] width 1114 height 23
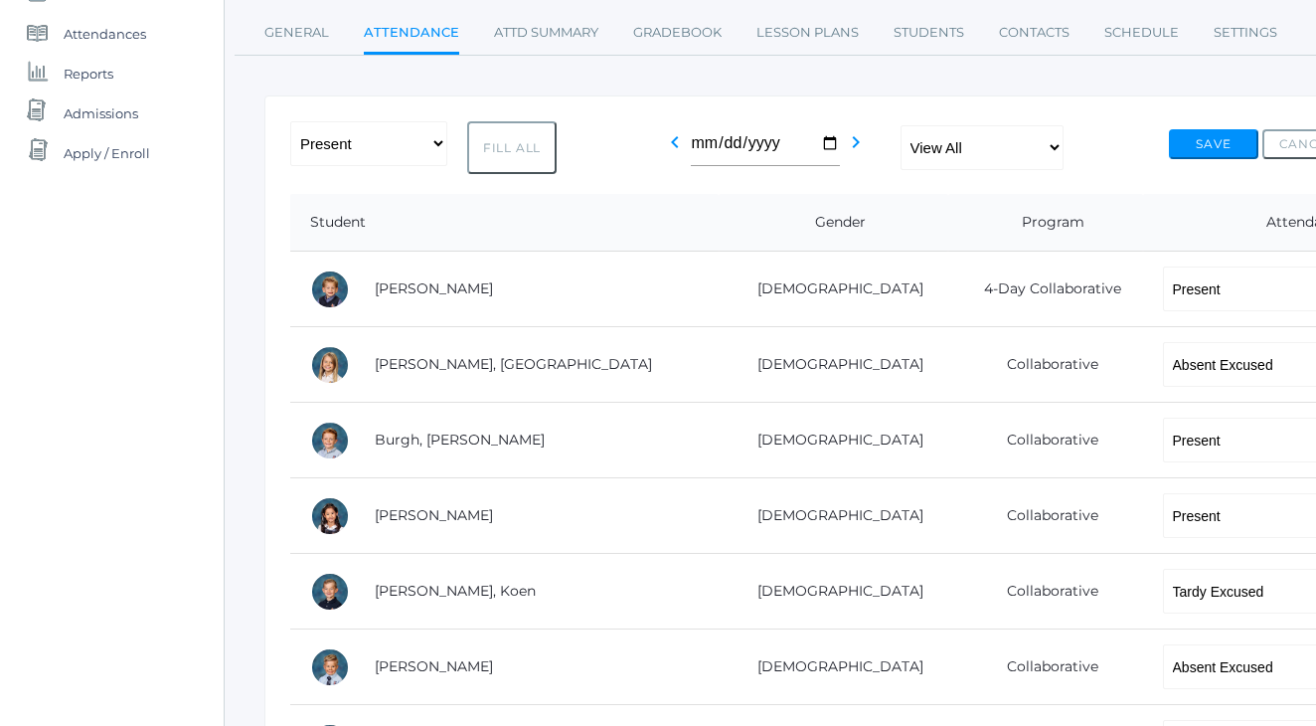
scroll to position [247, 0]
select select "P"
click at [1197, 139] on button "Save" at bounding box center [1213, 142] width 89 height 30
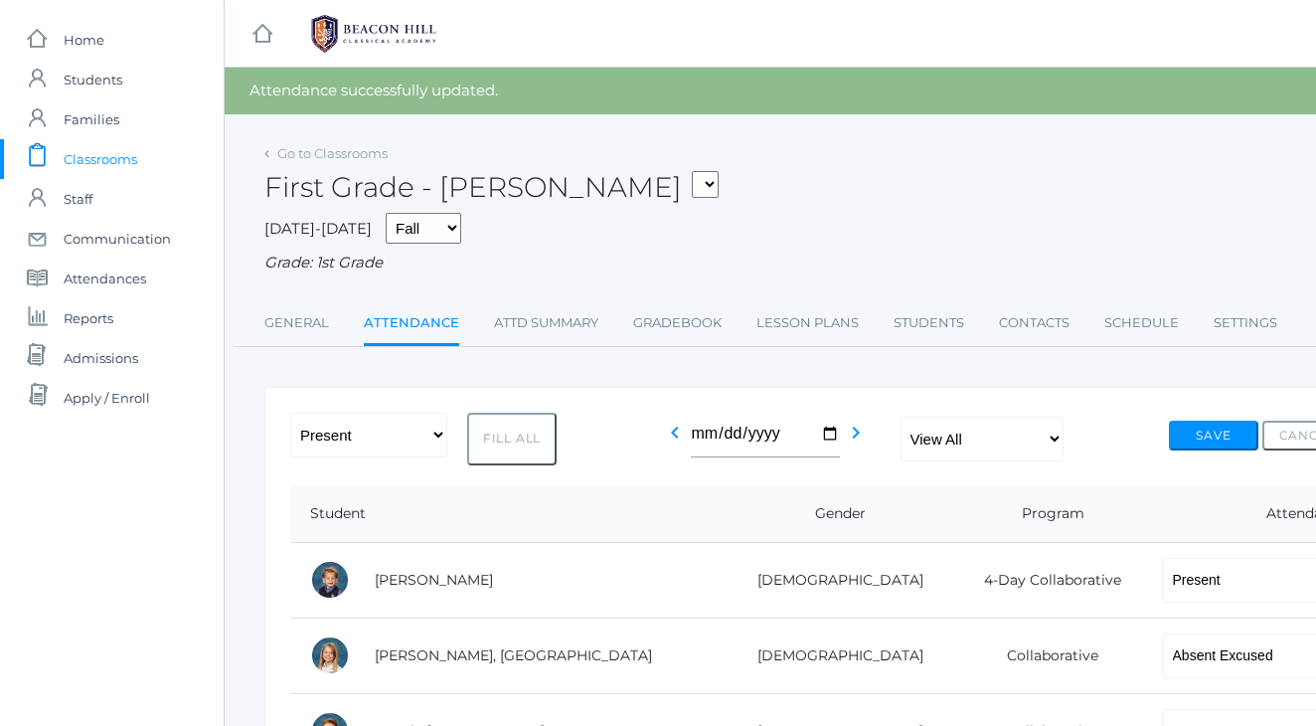
click at [942, 146] on div "First Grade - [PERSON_NAME] 01LA - First Grade [PERSON_NAME] 05LATIN - Latin 5 …" at bounding box center [821, 176] width 1114 height 74
click at [847, 177] on div "First Grade - [PERSON_NAME] 01LA - First Grade [PERSON_NAME] 05LATIN - Latin 5 …" at bounding box center [821, 176] width 1114 height 74
click at [788, 188] on div "First Grade - [PERSON_NAME] 01LA - First Grade [PERSON_NAME] 05LATIN - Latin 5 …" at bounding box center [821, 176] width 1114 height 74
click at [839, 202] on div "First Grade - [PERSON_NAME] 01LA - First Grade [PERSON_NAME] 05LATIN - Latin 5 …" at bounding box center [821, 176] width 1114 height 74
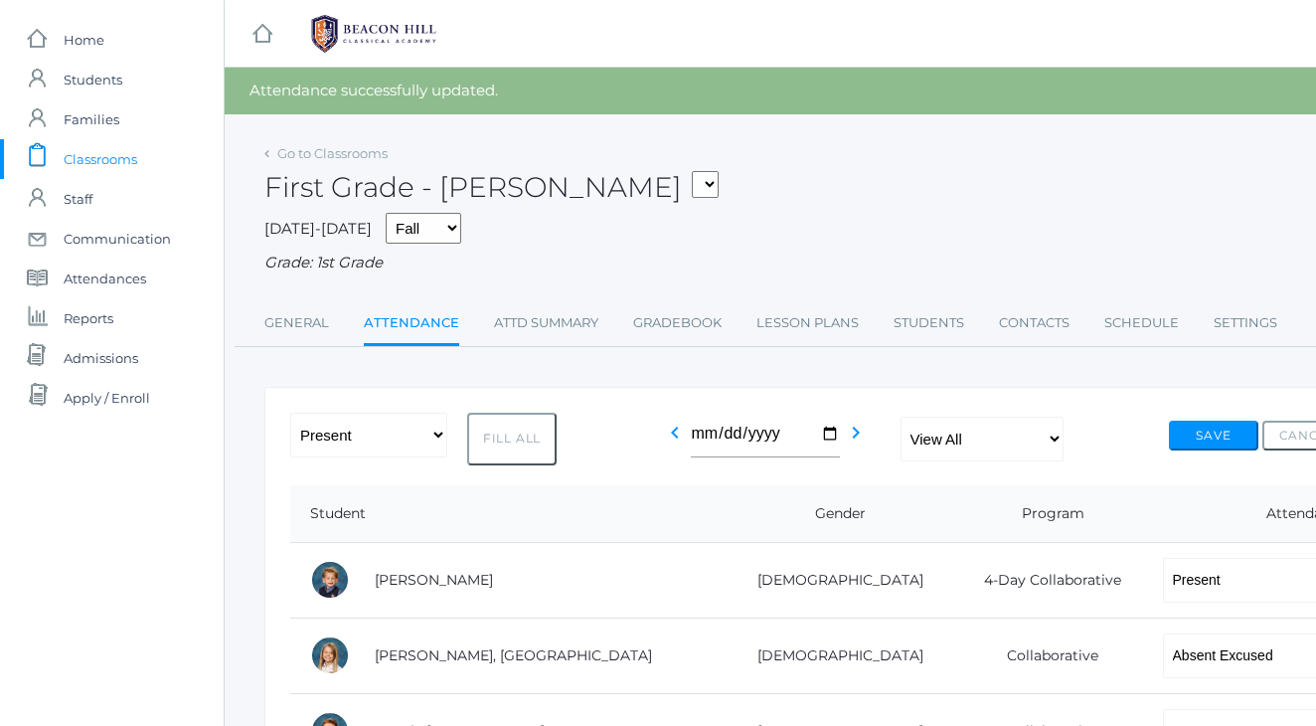
click at [113, 166] on span "Classrooms" at bounding box center [101, 159] width 74 height 40
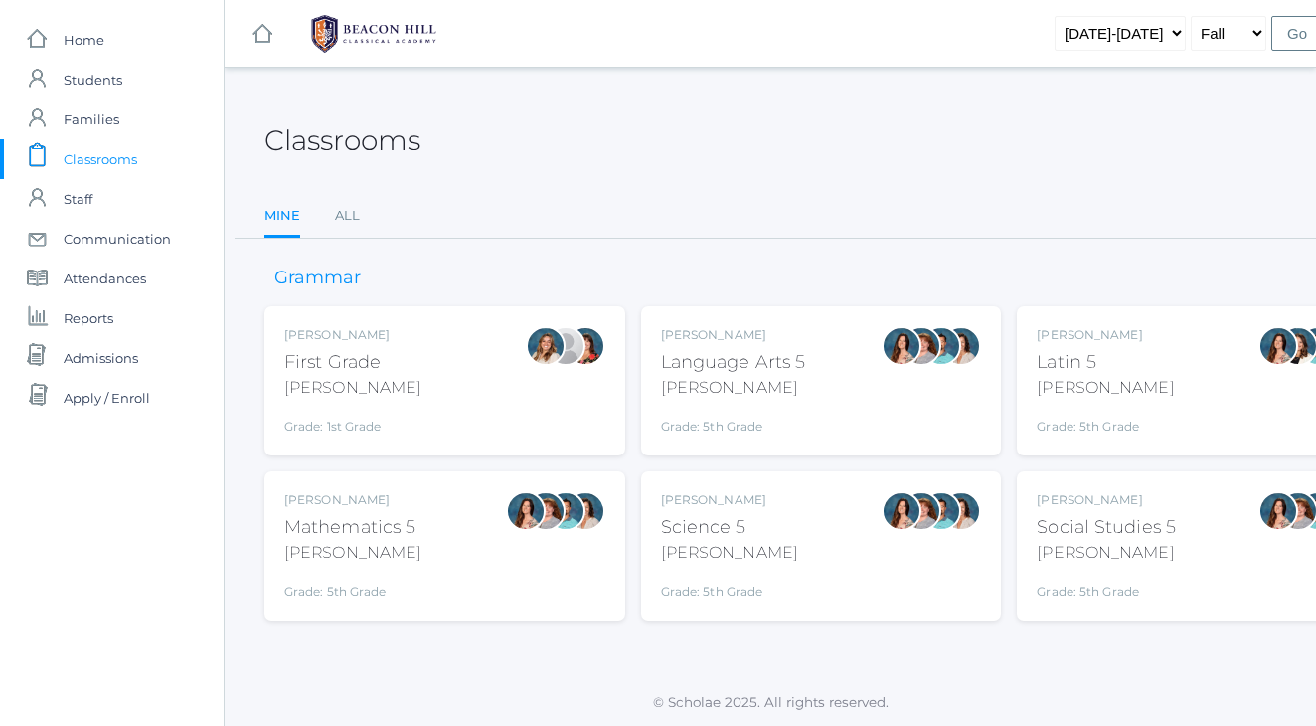
click at [915, 126] on div "Classrooms" at bounding box center [821, 129] width 1114 height 74
click at [108, 78] on span "Students" at bounding box center [93, 80] width 59 height 40
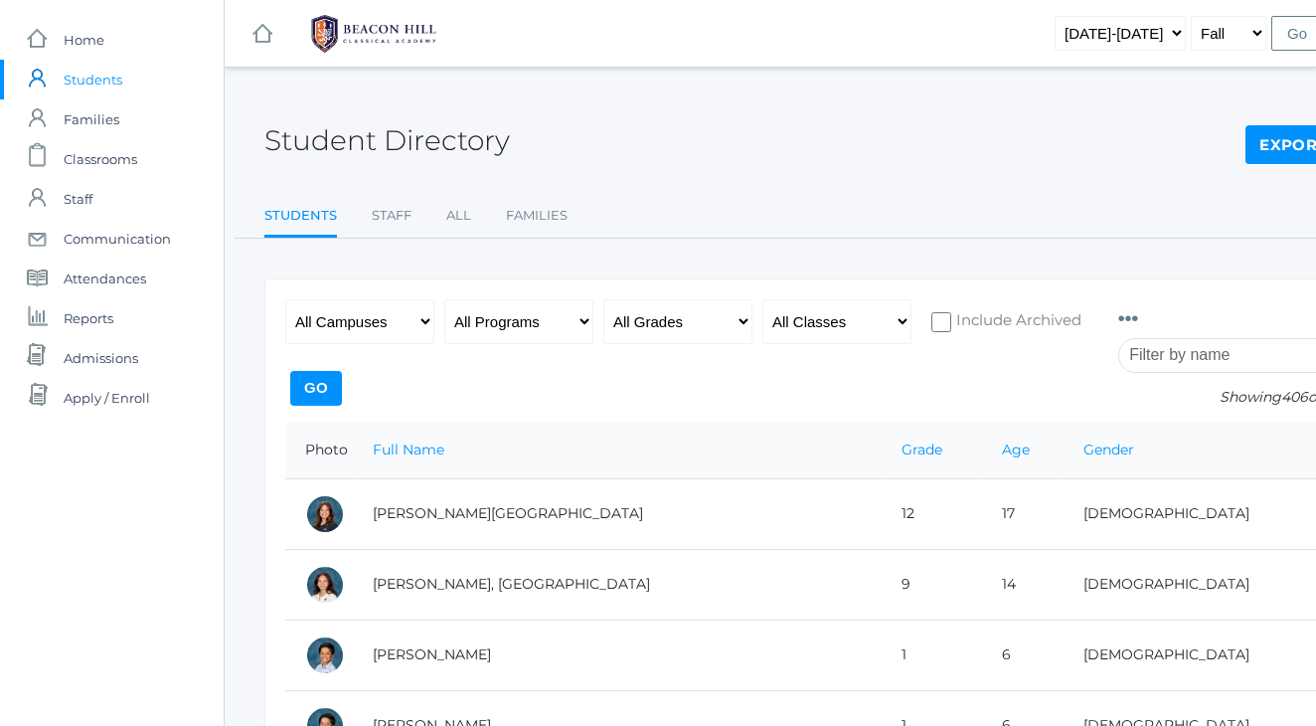
click at [1225, 350] on input "search" at bounding box center [1229, 355] width 221 height 35
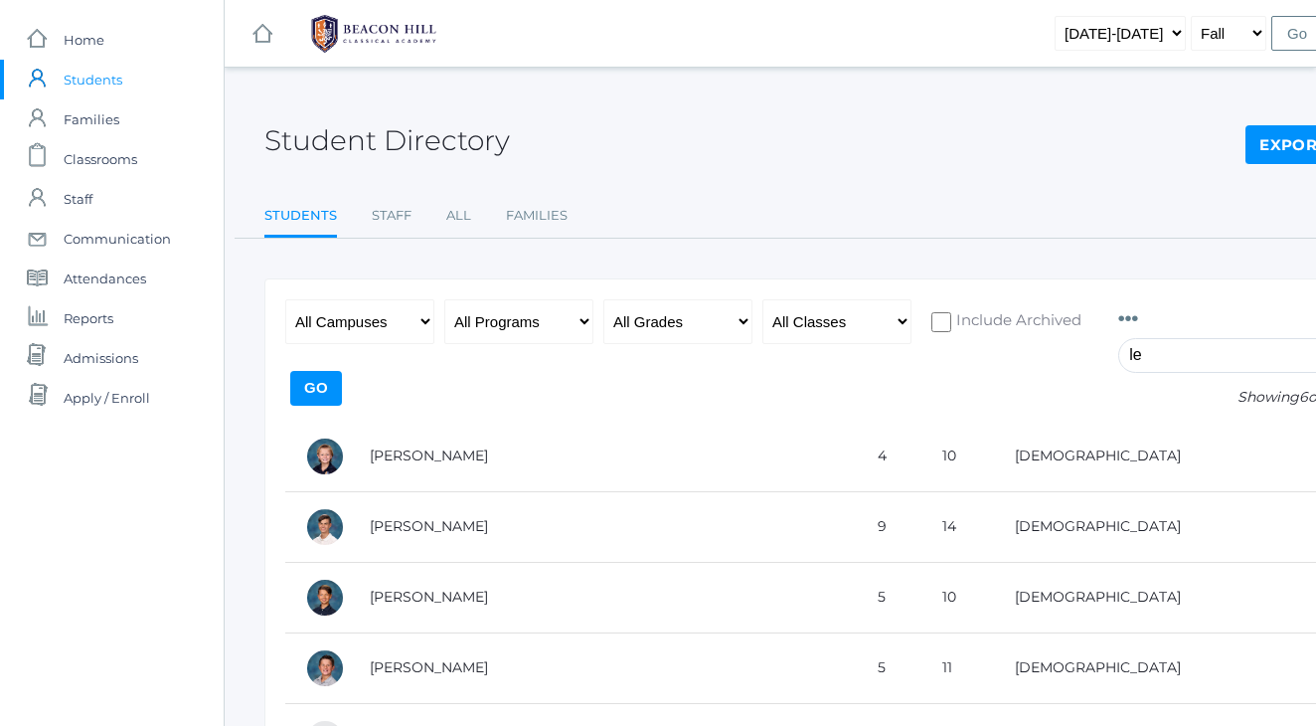
type input "l"
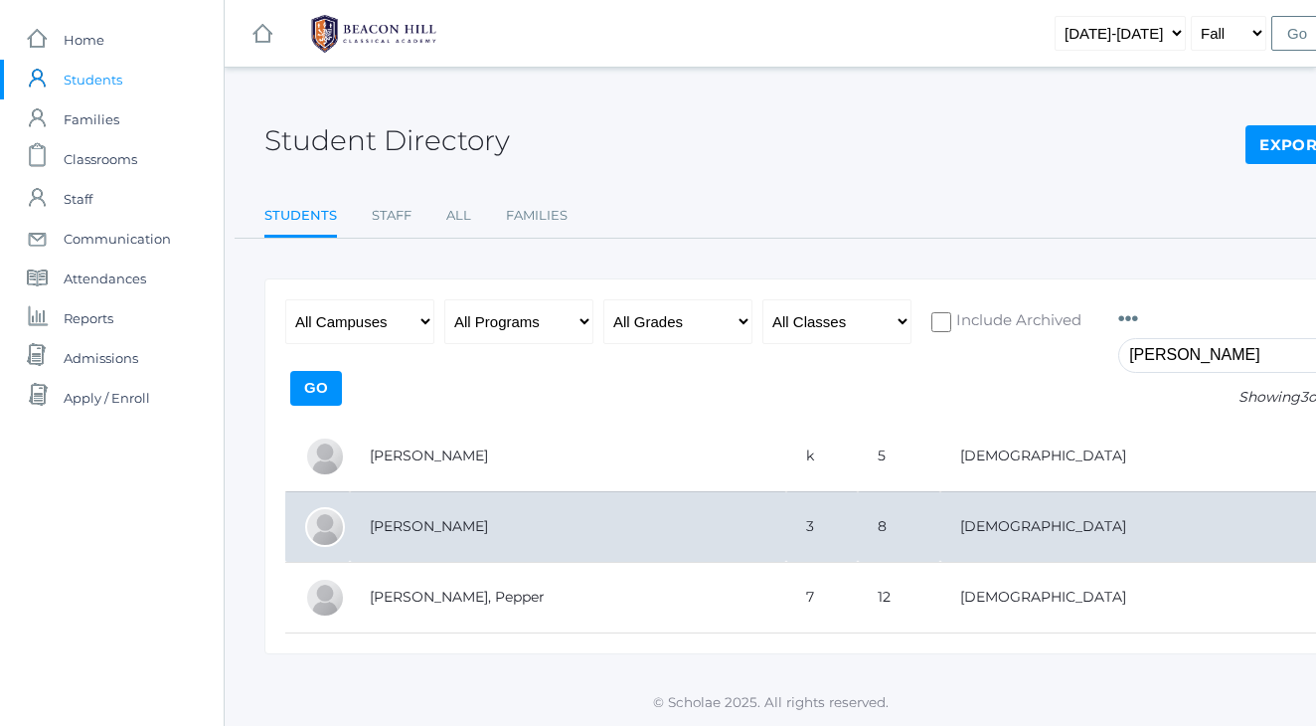
type input "fran"
click at [452, 524] on td "[PERSON_NAME]" at bounding box center [568, 526] width 436 height 71
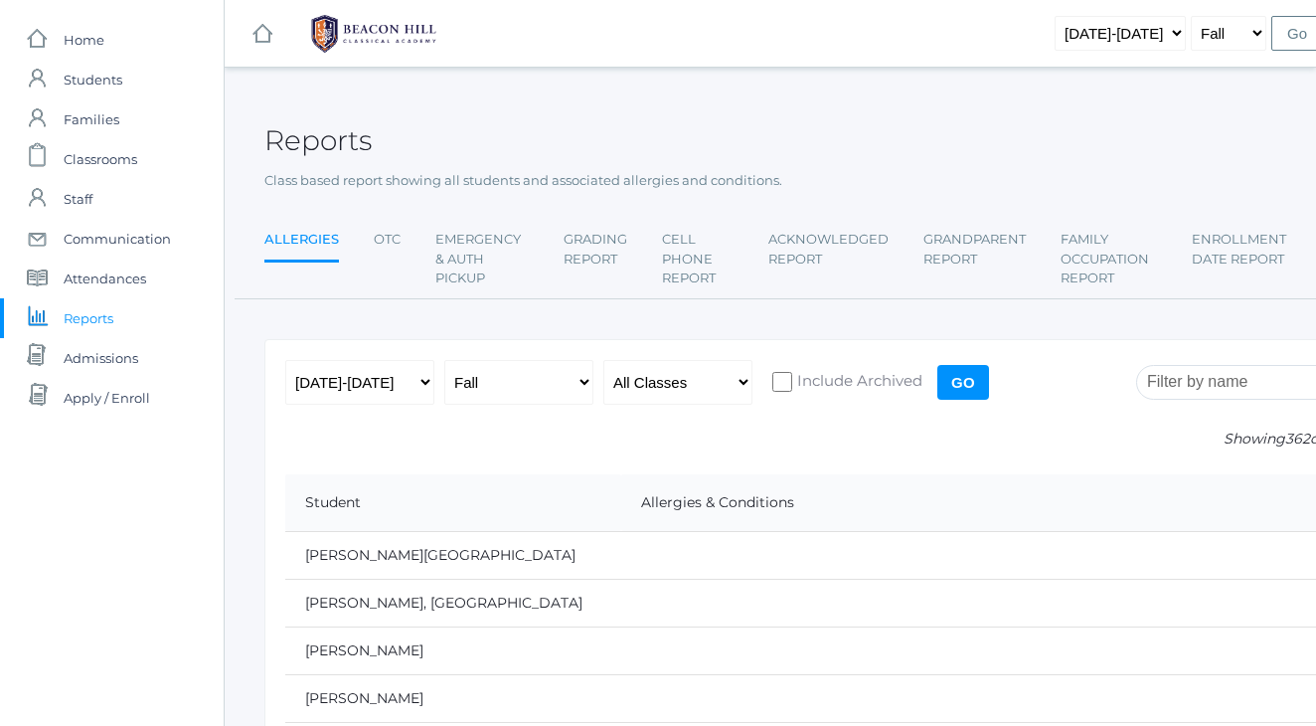
scroll to position [4541, 0]
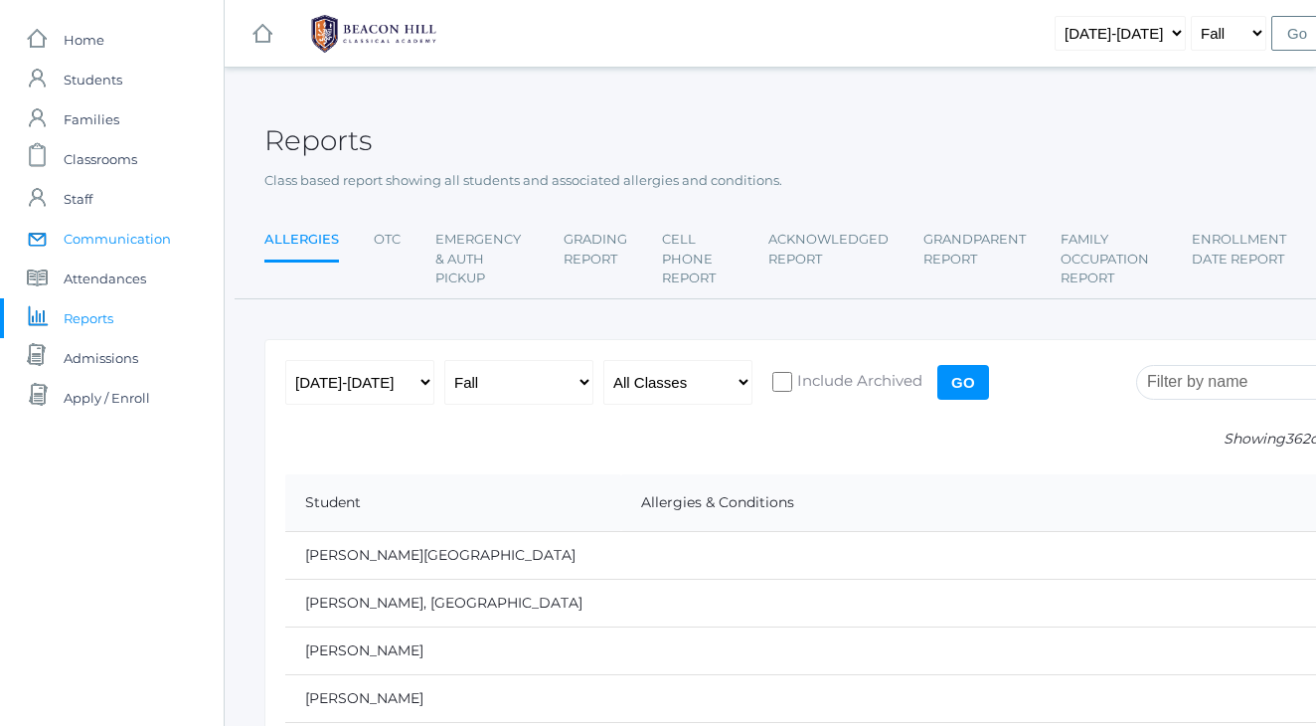
scroll to position [0, 0]
click at [104, 85] on span "Students" at bounding box center [93, 80] width 59 height 40
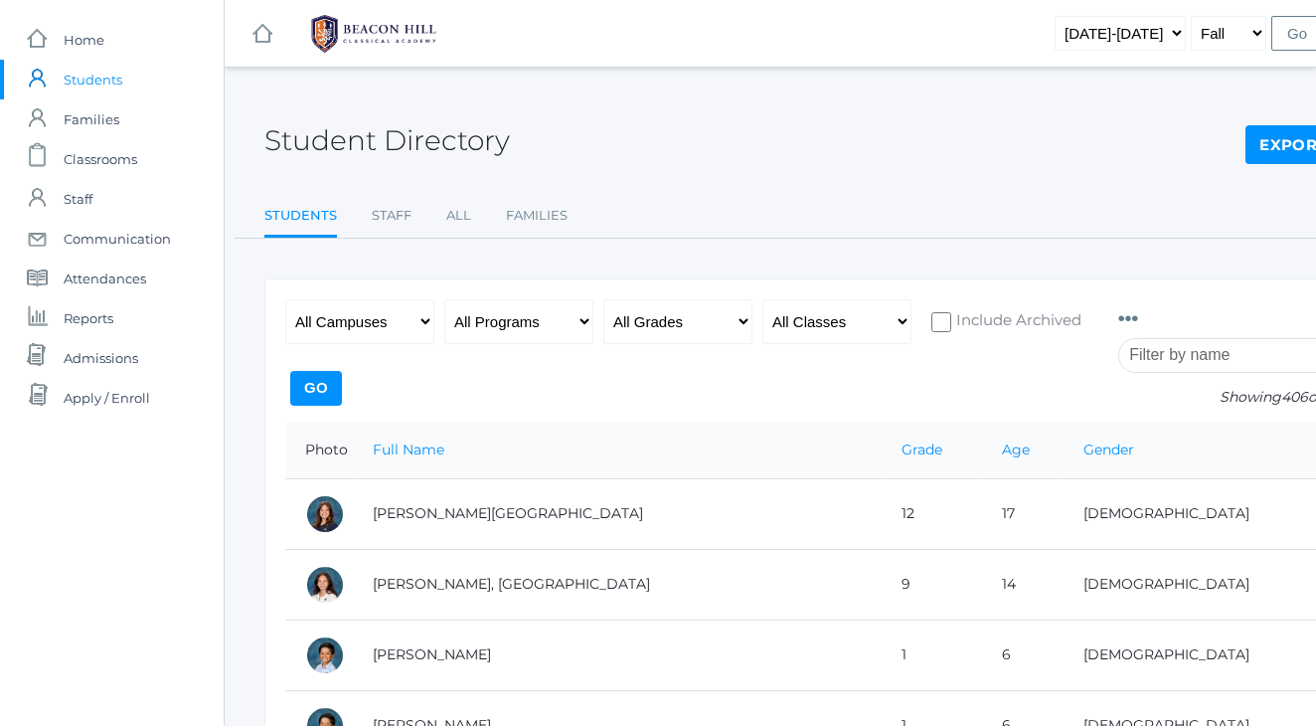
click at [1220, 366] on input "search" at bounding box center [1229, 355] width 221 height 35
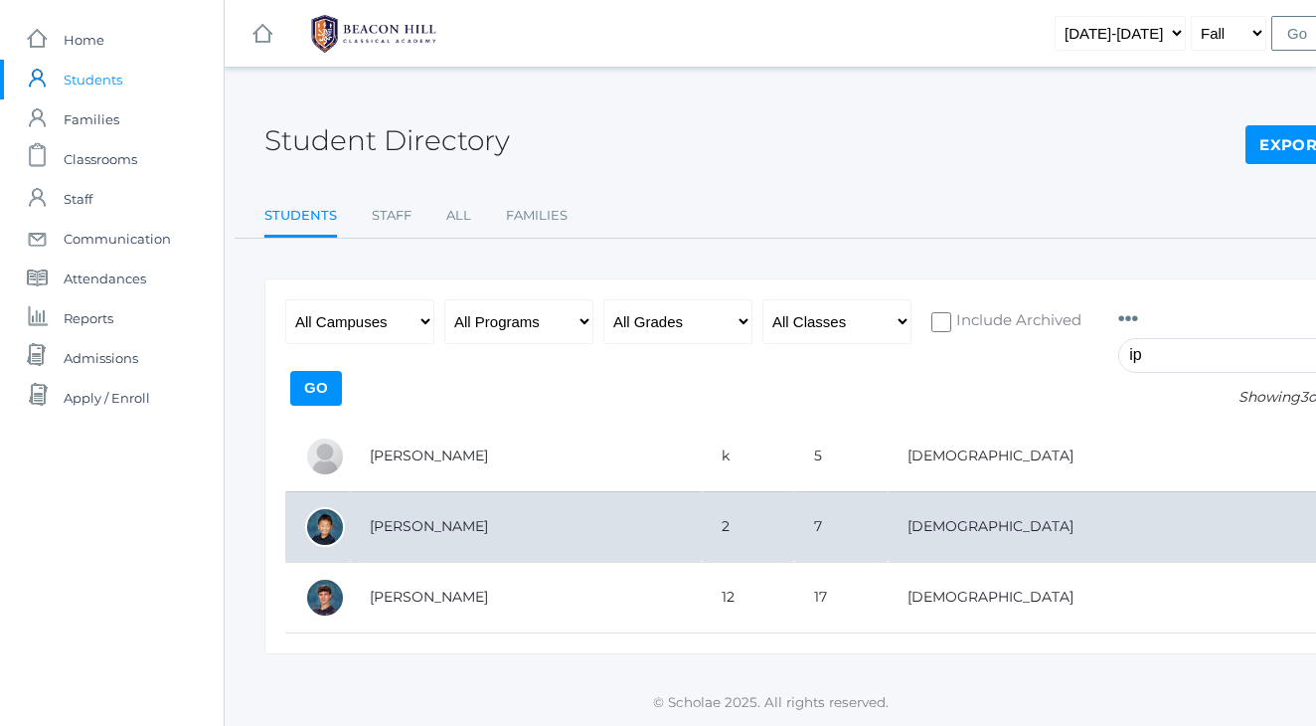
type input "ip"
click at [467, 531] on td "Ip, John" at bounding box center [526, 526] width 352 height 71
click at [361, 532] on td "Ip, John" at bounding box center [526, 526] width 352 height 71
click at [389, 529] on td "Ip, John" at bounding box center [526, 526] width 352 height 71
click at [390, 523] on td "[PERSON_NAME]" at bounding box center [526, 526] width 352 height 71
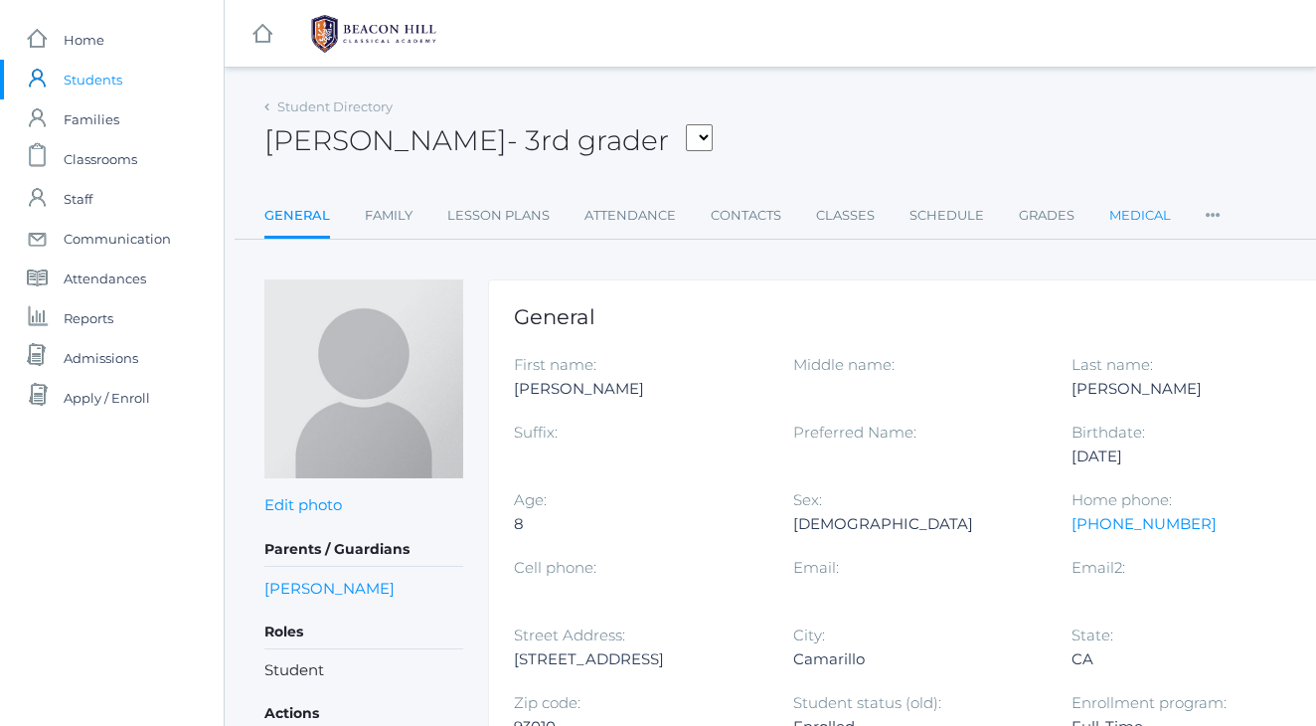
click at [1149, 216] on link "Medical" at bounding box center [1141, 216] width 62 height 40
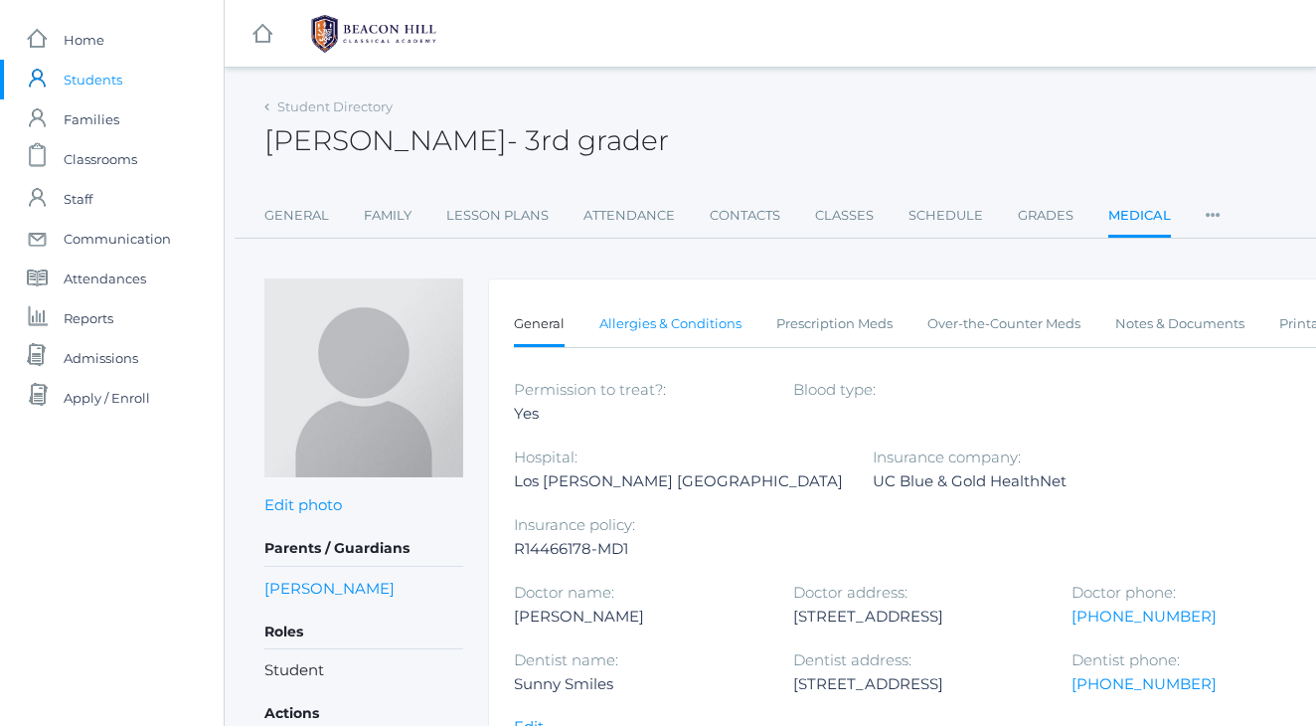
click at [657, 332] on link "Allergies & Conditions" at bounding box center [671, 324] width 142 height 40
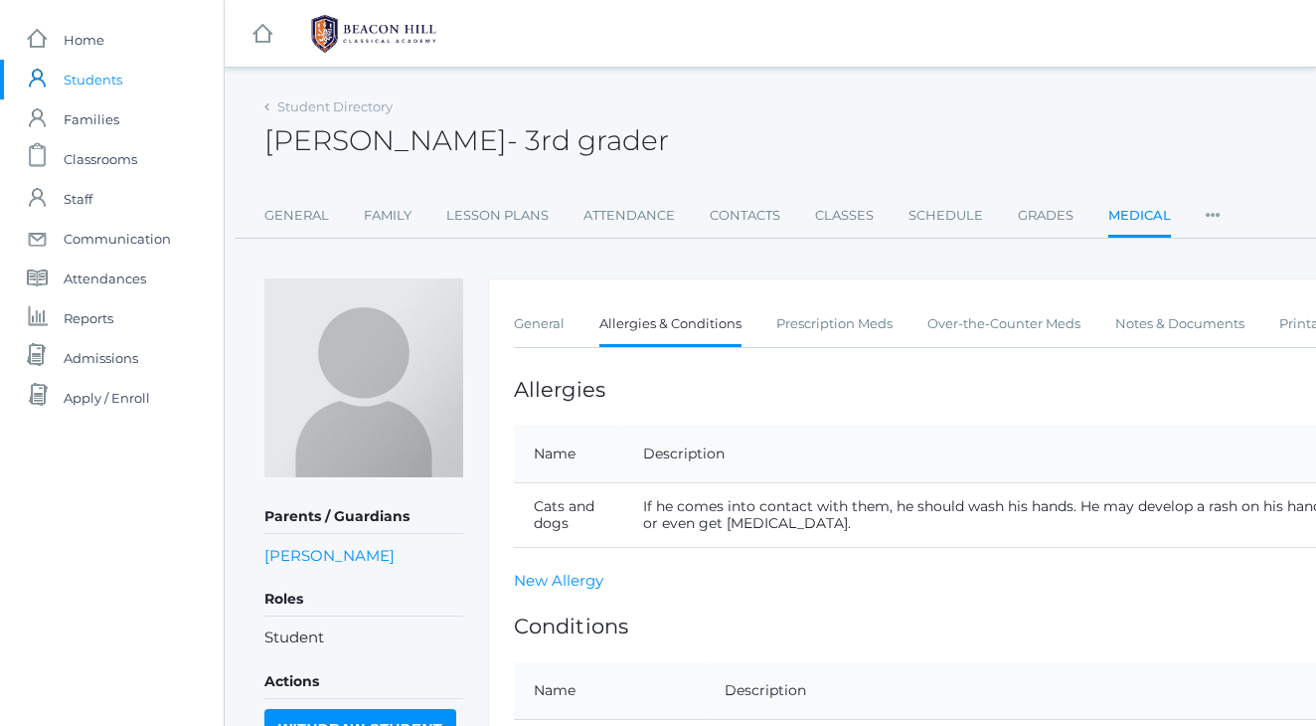
click at [799, 174] on div "Student Directory Francisco Lopez - 3rd grader Francisco Lopez 3rd grader Gener…" at bounding box center [821, 165] width 1114 height 146
click at [797, 126] on div "Francisco Lopez - 3rd grader Francisco Lopez 3rd grader" at bounding box center [821, 129] width 1114 height 74
click at [971, 123] on div "Francisco Lopez - 3rd grader Francisco Lopez 3rd grader" at bounding box center [821, 129] width 1114 height 74
click at [961, 106] on div "Francisco Lopez - 3rd grader Francisco Lopez 3rd grader" at bounding box center [821, 129] width 1114 height 74
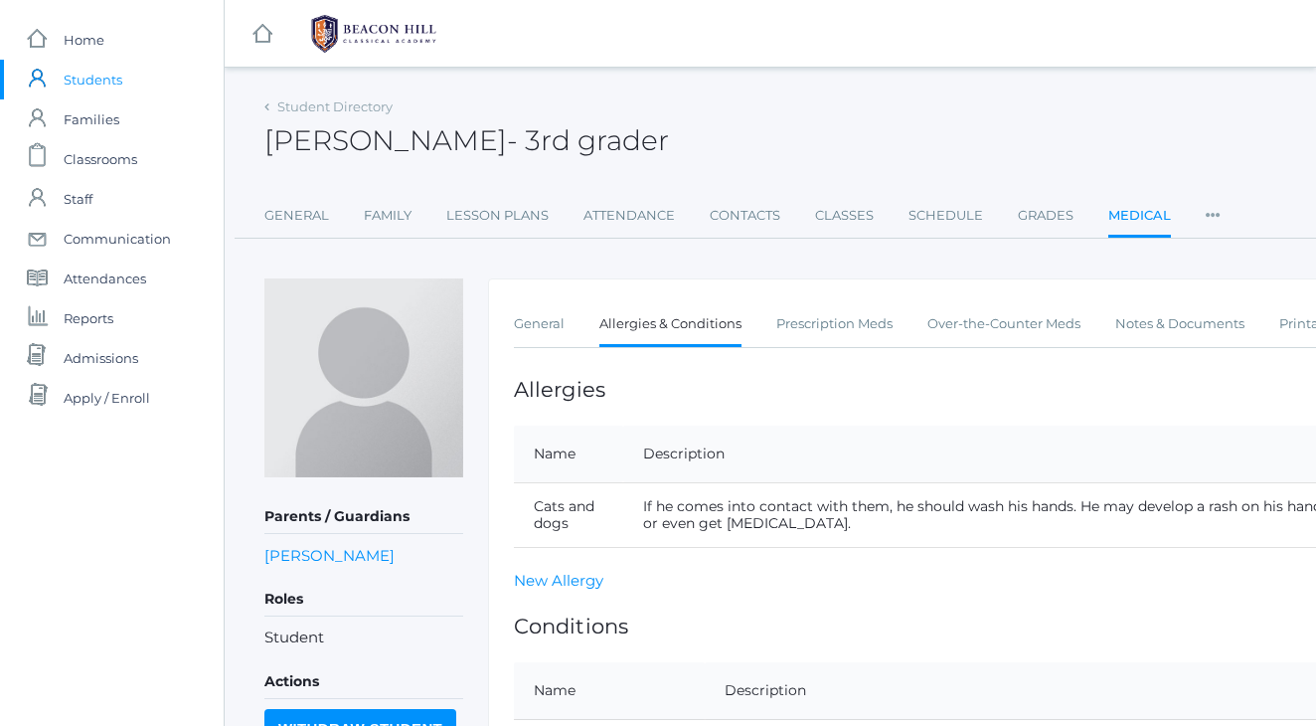
click at [961, 106] on div "Francisco Lopez - 3rd grader Francisco Lopez 3rd grader" at bounding box center [821, 129] width 1114 height 74
click at [883, 123] on div "Francisco Lopez - 3rd grader Francisco Lopez 3rd grader" at bounding box center [821, 129] width 1114 height 74
click at [357, 559] on link "Elisabet Marzano" at bounding box center [329, 555] width 130 height 23
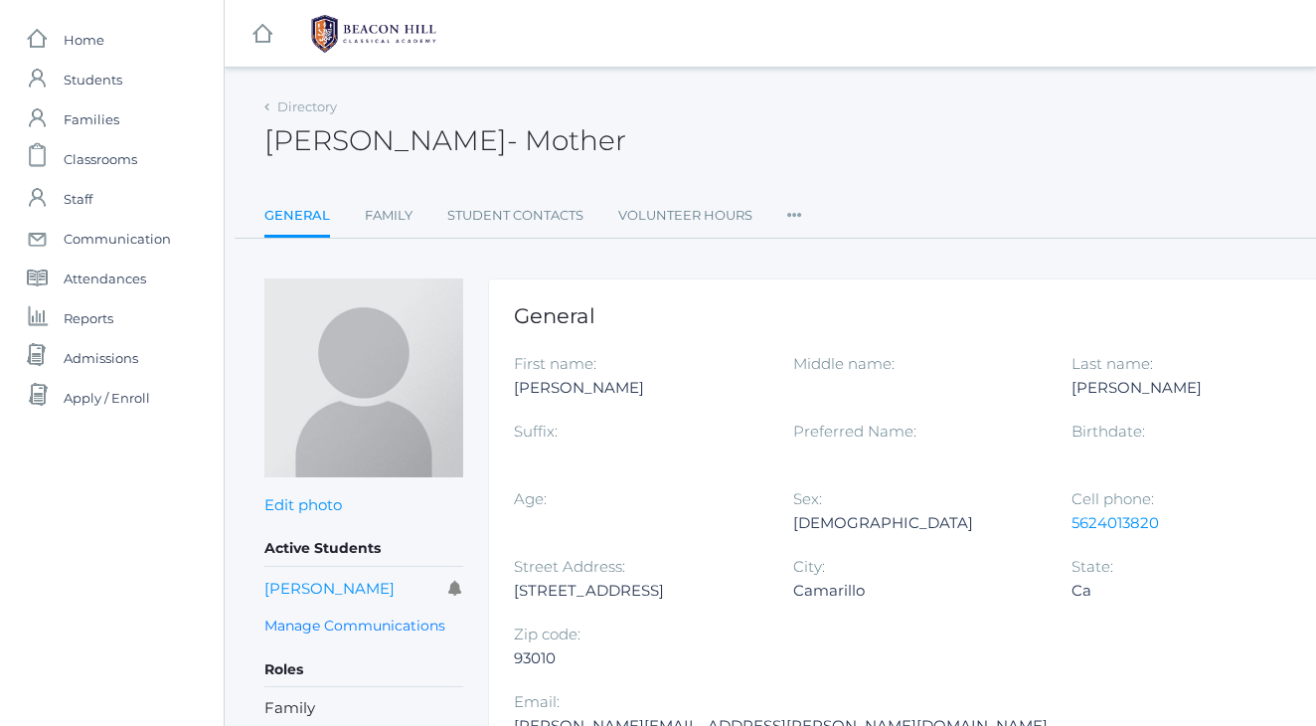
click at [845, 130] on div "Elisabet Marzano - Mother Elisabet Marzano Mother" at bounding box center [821, 129] width 1114 height 74
click at [779, 88] on div "icons/ui/navigation/hamburger Created with Sketch. icons/ui/navigation/home Cre…" at bounding box center [770, 481] width 1093 height 963
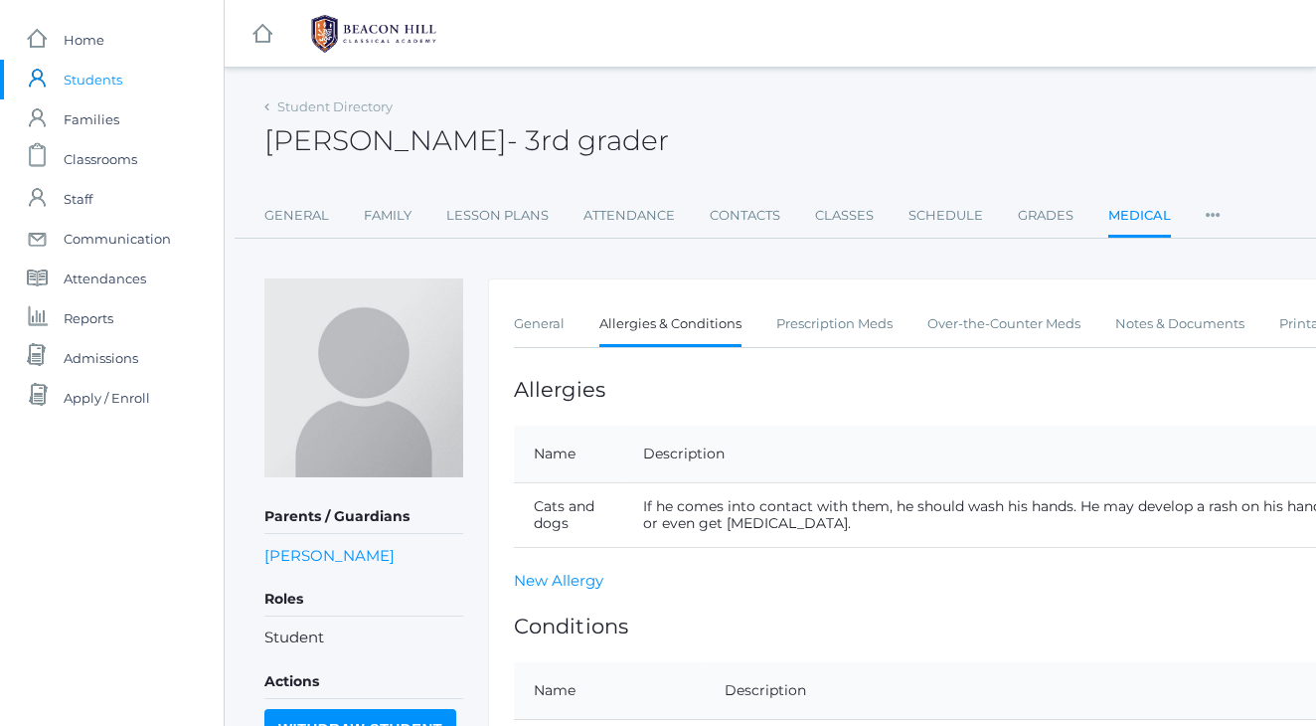
click at [1003, 597] on div "General Allergies & Conditions Prescription Meds Over-the-Counter Meds Notes & …" at bounding box center [933, 566] width 890 height 577
click at [1041, 600] on div "General Allergies & Conditions Prescription Meds Over-the-Counter Meds Notes & …" at bounding box center [933, 566] width 890 height 577
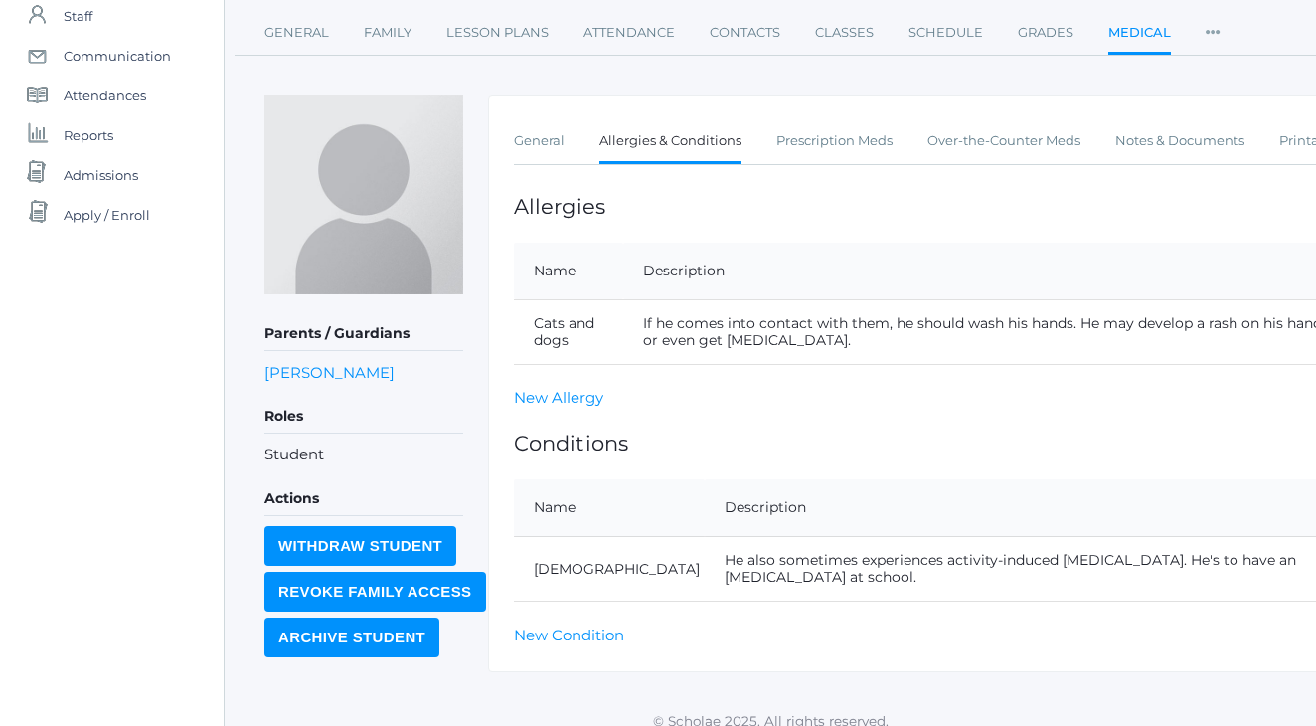
scroll to position [182, 0]
click at [581, 403] on link "New Allergy" at bounding box center [558, 398] width 89 height 19
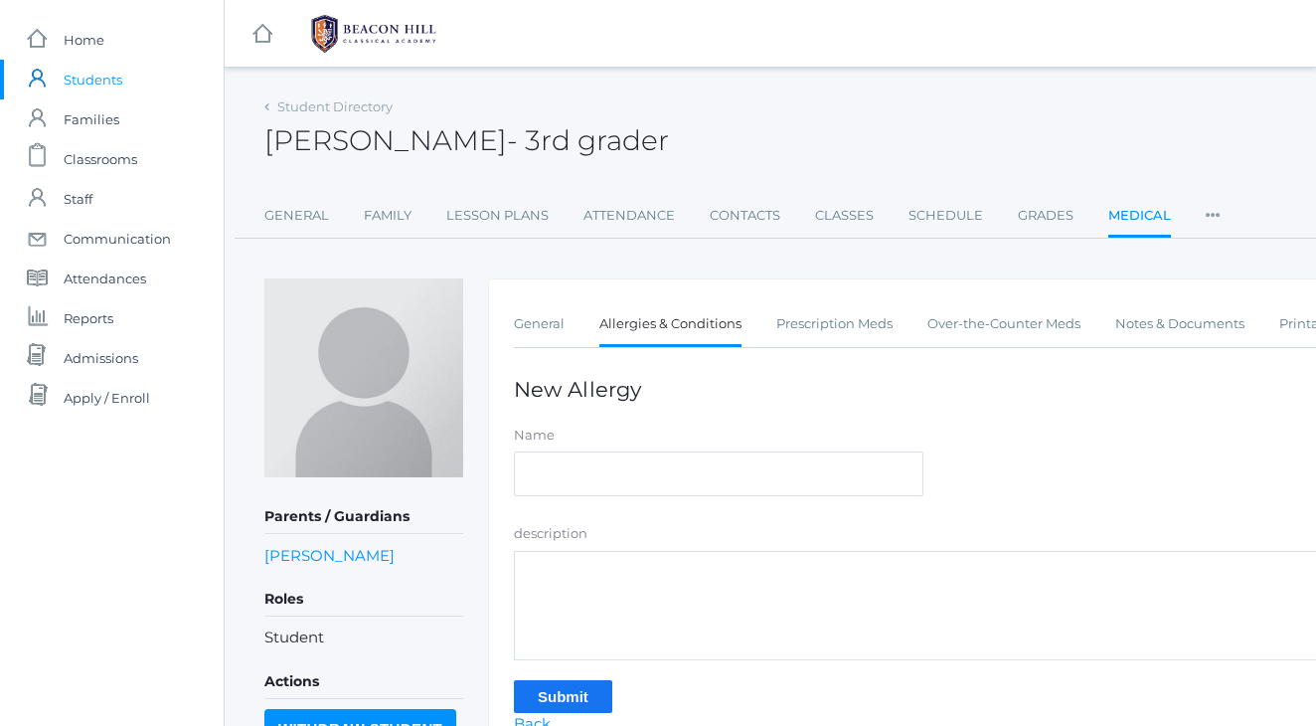
click at [858, 506] on form "Name description Submit" at bounding box center [933, 569] width 838 height 287
click at [916, 105] on div "Francisco Lopez - 3rd grader Francisco Lopez 3rd grader" at bounding box center [821, 129] width 1114 height 74
click at [858, 110] on div "Francisco Lopez - 3rd grader Francisco Lopez 3rd grader" at bounding box center [821, 129] width 1114 height 74
click at [916, 99] on div "Francisco Lopez - 3rd grader Francisco Lopez 3rd grader" at bounding box center [821, 129] width 1114 height 74
click at [798, 112] on div "Francisco Lopez - 3rd grader Francisco Lopez 3rd grader" at bounding box center [821, 129] width 1114 height 74
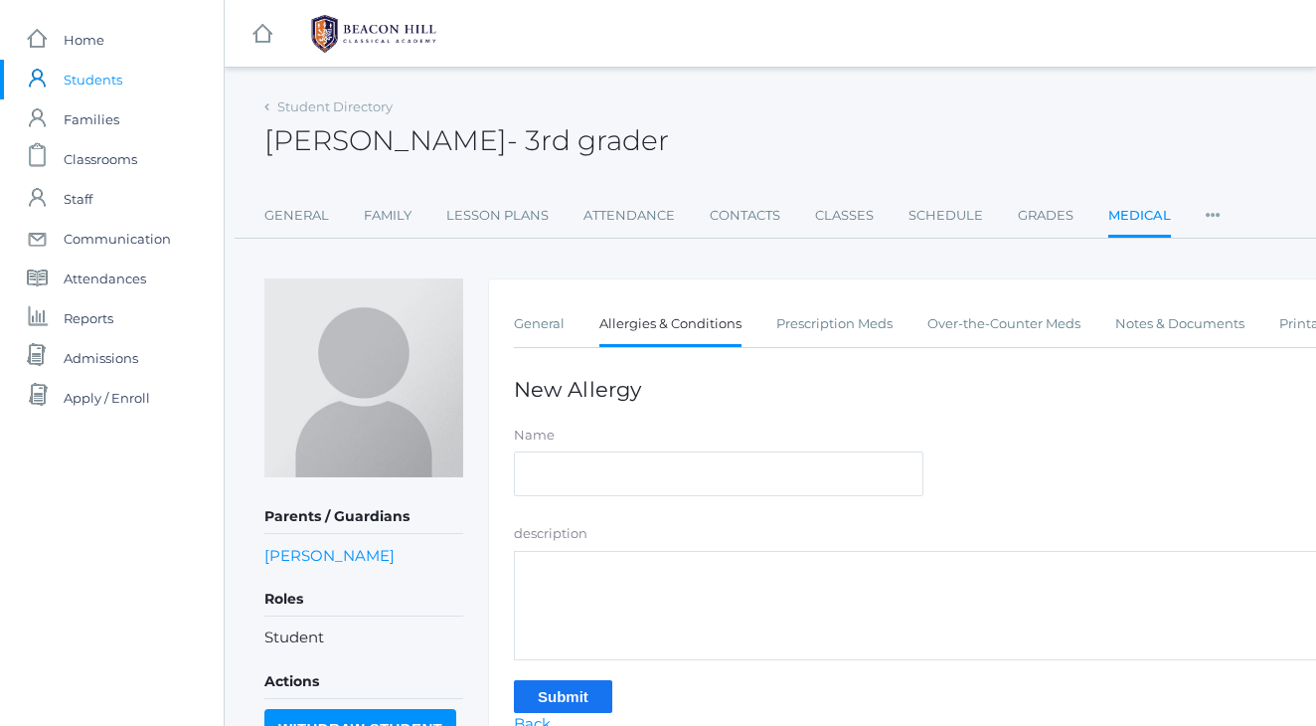
click at [765, 95] on div "Francisco Lopez - 3rd grader Francisco Lopez 3rd grader" at bounding box center [821, 129] width 1114 height 74
click at [818, 86] on div "icons/ui/navigation/hamburger Created with Sketch. icons/ui/navigation/home Cre…" at bounding box center [770, 456] width 1093 height 912
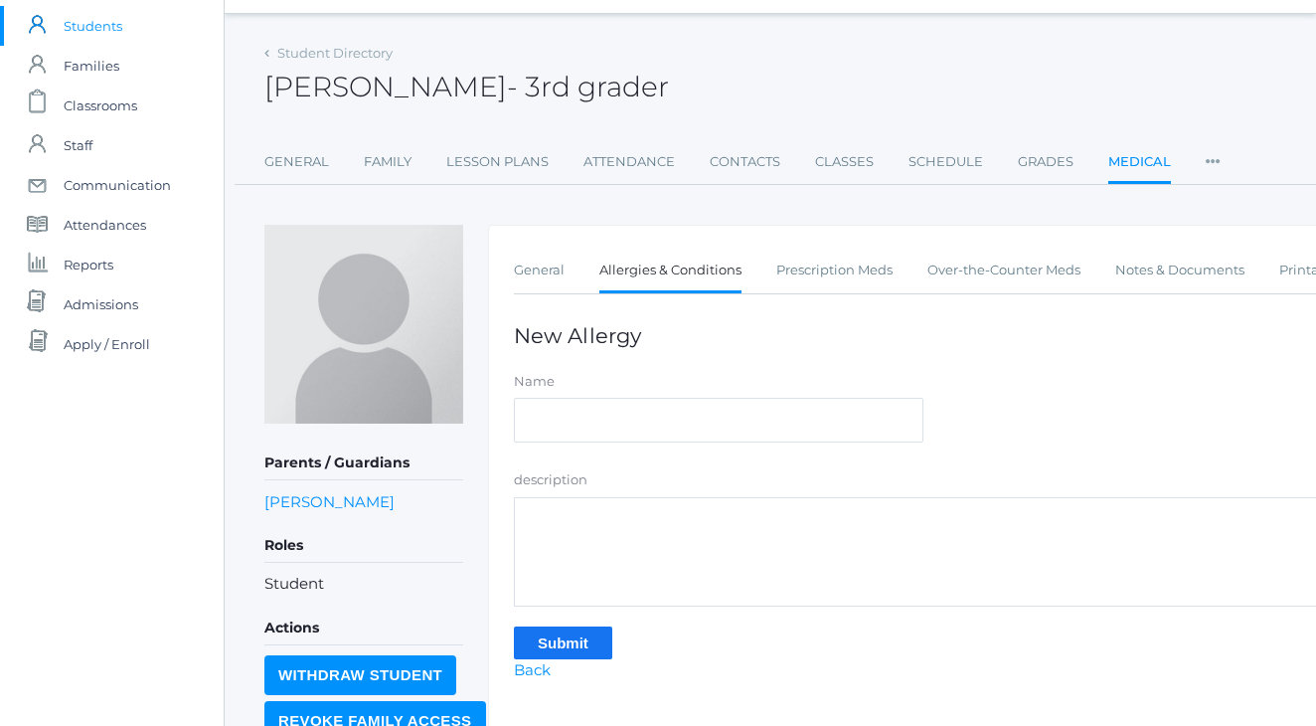
scroll to position [57, 0]
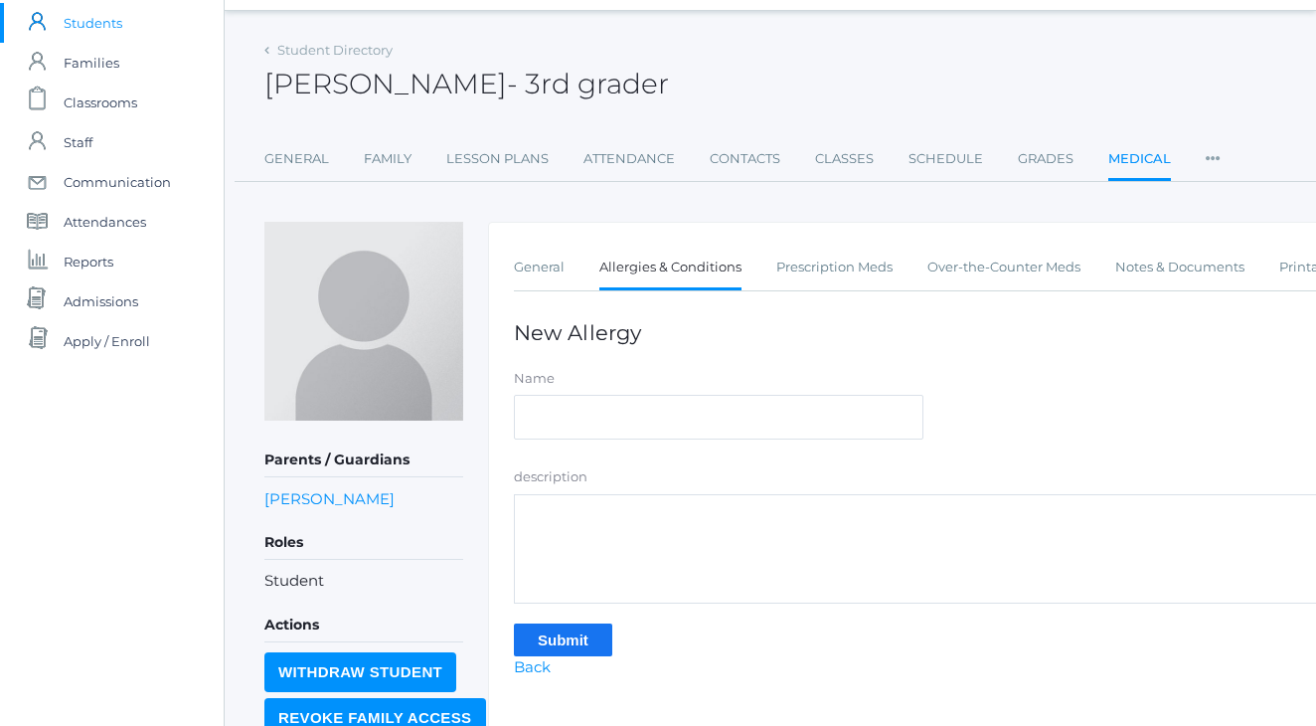
click at [800, 47] on div "Francisco Lopez - 3rd grader Francisco Lopez 3rd grader" at bounding box center [821, 73] width 1114 height 74
click at [759, 70] on div "Francisco Lopez - 3rd grader Francisco Lopez 3rd grader" at bounding box center [821, 73] width 1114 height 74
click at [750, 47] on div "Francisco Lopez - 3rd grader Francisco Lopez 3rd grader" at bounding box center [821, 73] width 1114 height 74
click at [759, 334] on h1 "New Allergy" at bounding box center [933, 332] width 838 height 23
click at [762, 335] on h1 "New Allergy" at bounding box center [933, 332] width 838 height 23
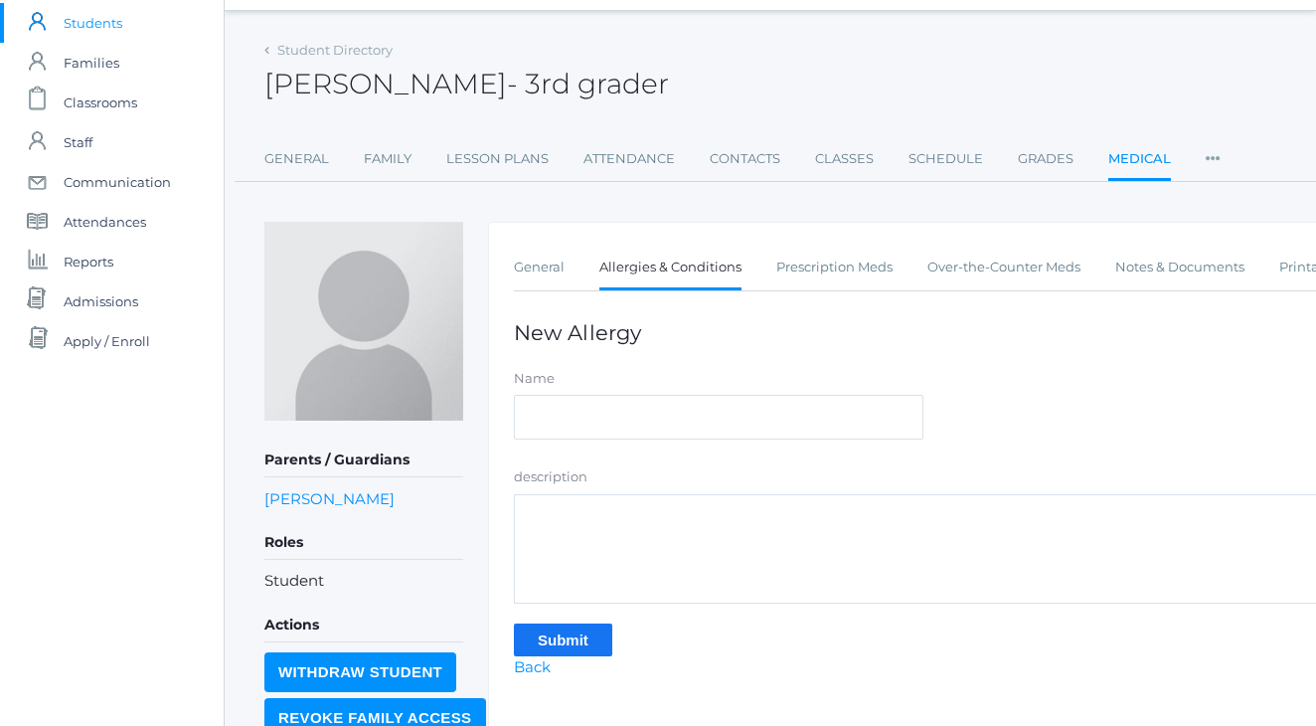
click at [761, 333] on h1 "New Allergy" at bounding box center [933, 332] width 838 height 23
click at [811, 60] on div "Francisco Lopez - 3rd grader Francisco Lopez 3rd grader" at bounding box center [821, 73] width 1114 height 74
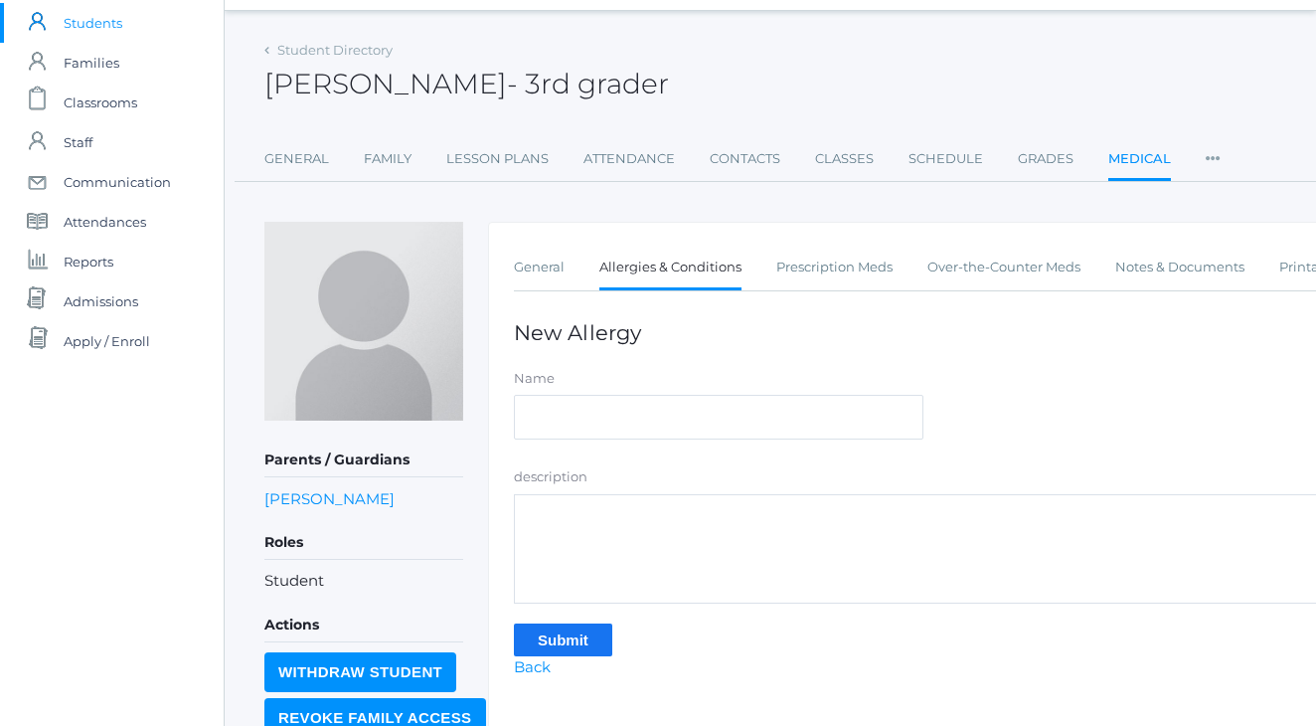
click at [52, 534] on div "icons/ui/navigation/home Created with Sketch. Home icons/user/plain Created wit…" at bounding box center [112, 399] width 224 height 912
click at [87, 24] on span "Students" at bounding box center [93, 23] width 59 height 40
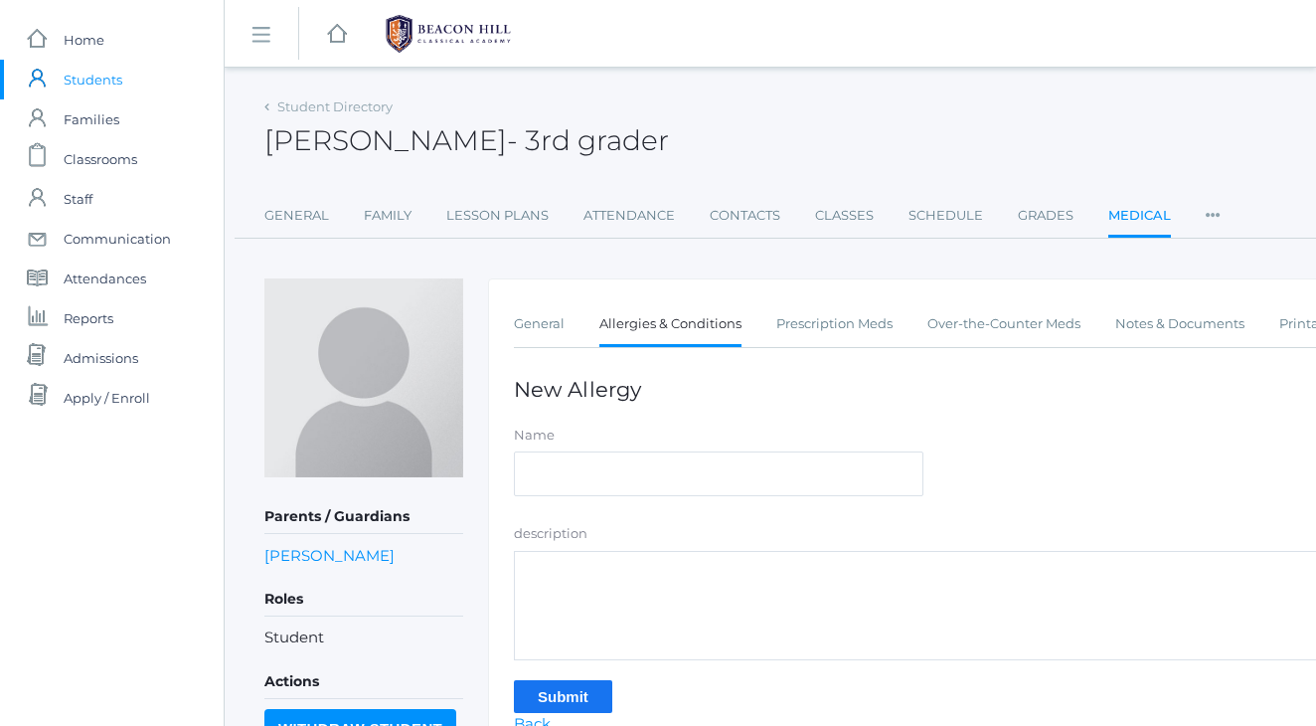
click at [75, 87] on span "Students" at bounding box center [93, 80] width 59 height 40
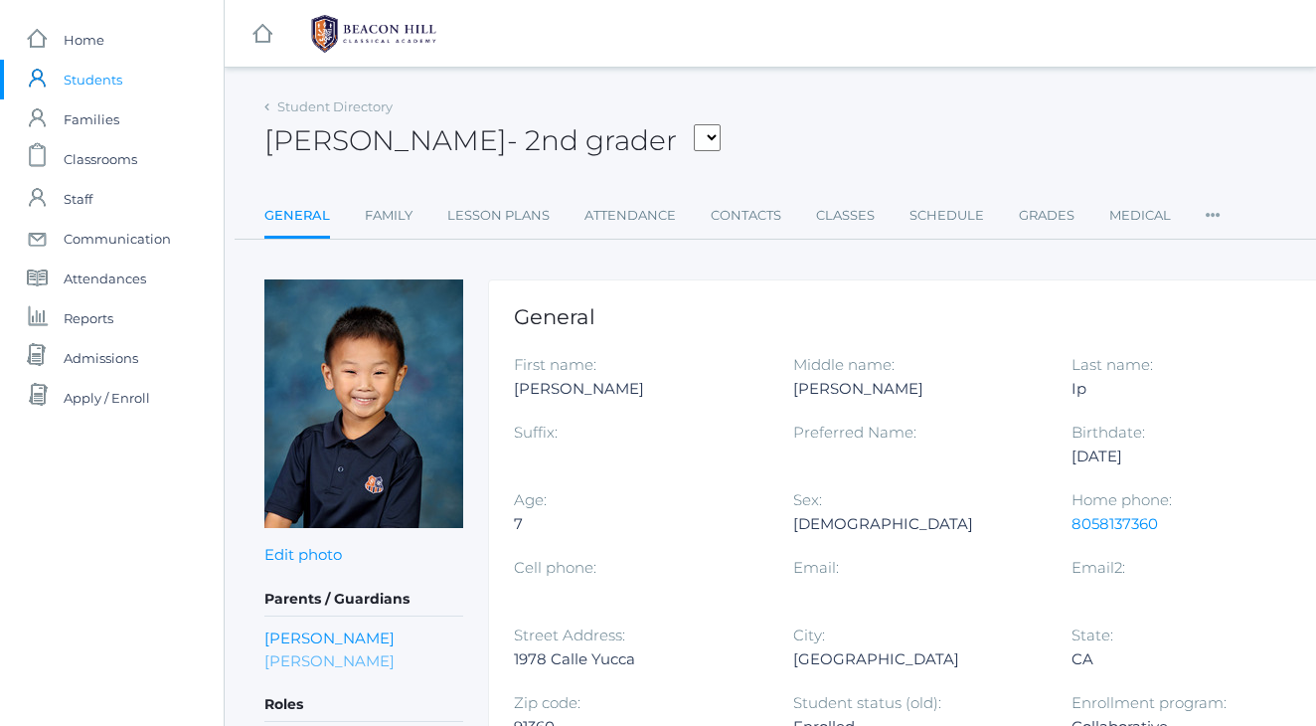
click at [294, 663] on link "[PERSON_NAME]" at bounding box center [329, 660] width 130 height 23
click at [299, 653] on link "[PERSON_NAME]" at bounding box center [329, 660] width 130 height 23
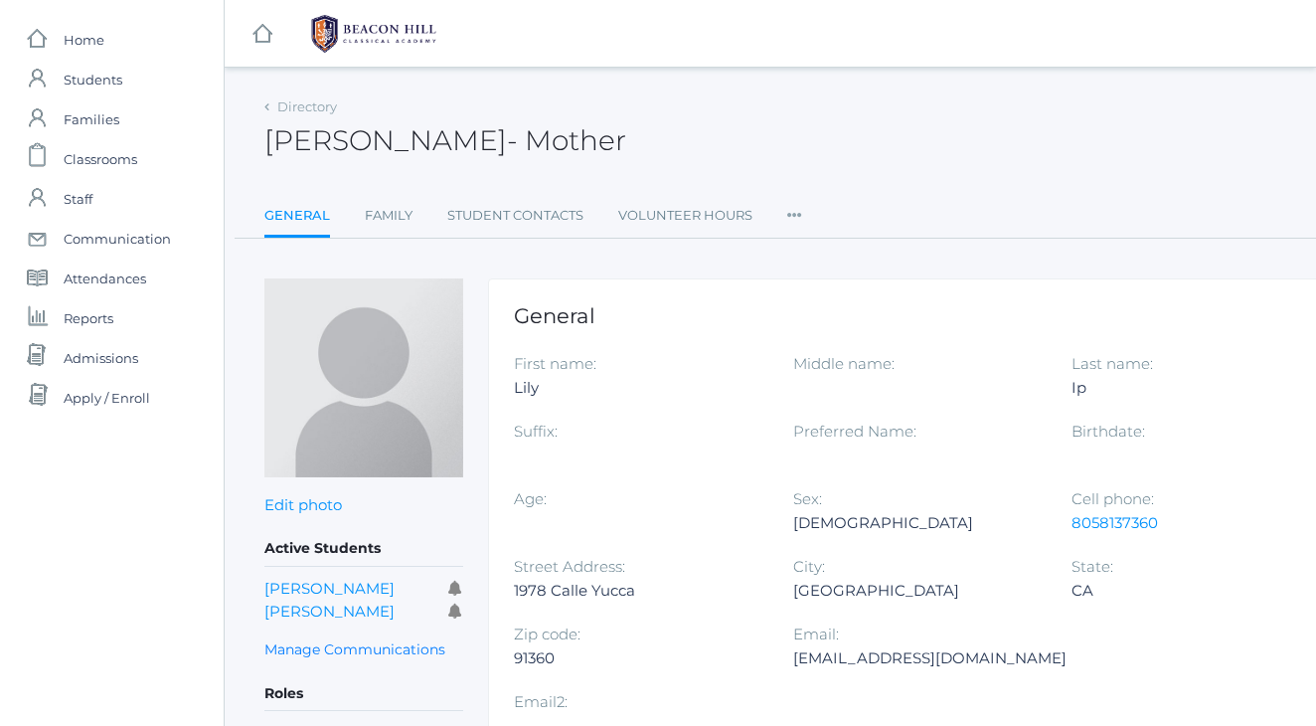
click at [793, 158] on div "[PERSON_NAME] - Mother [PERSON_NAME] Ip Mother" at bounding box center [821, 129] width 1114 height 74
click at [1077, 154] on div "[PERSON_NAME] - Mother [PERSON_NAME] Ip Mother" at bounding box center [821, 129] width 1114 height 74
click at [983, 106] on div "[PERSON_NAME] - Mother [PERSON_NAME] Ip Mother" at bounding box center [821, 129] width 1114 height 74
